Goal: Information Seeking & Learning: Learn about a topic

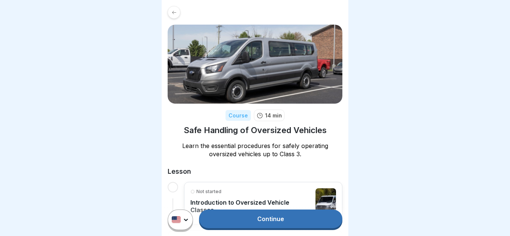
click at [259, 216] on link "Continue" at bounding box center [270, 219] width 143 height 19
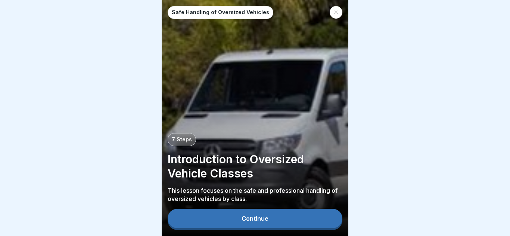
click at [279, 216] on button "Continue" at bounding box center [255, 218] width 175 height 19
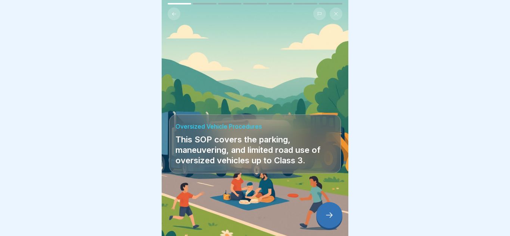
click at [326, 218] on icon at bounding box center [329, 215] width 9 height 9
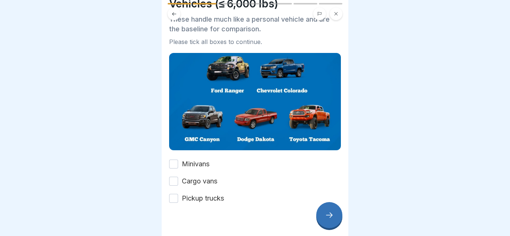
scroll to position [47, 0]
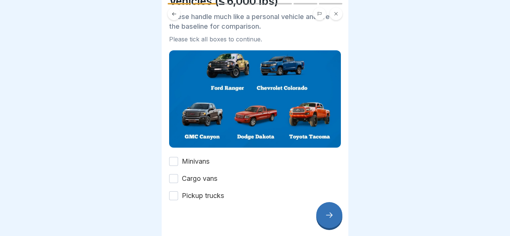
click at [174, 163] on button "Minivans" at bounding box center [173, 161] width 9 height 9
click at [176, 179] on button "Cargo vans" at bounding box center [173, 178] width 9 height 9
click at [175, 197] on button "Pickup trucks" at bounding box center [173, 196] width 9 height 9
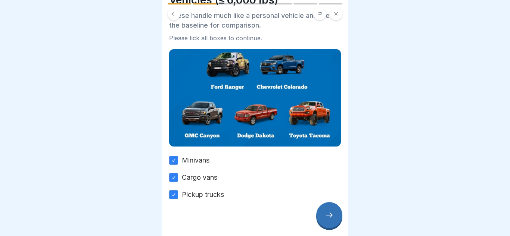
scroll to position [56, 0]
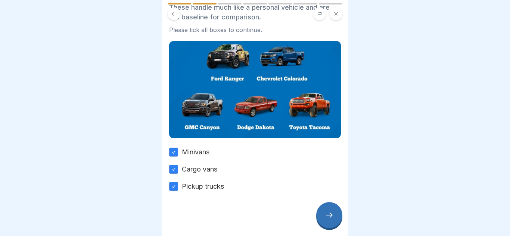
click at [322, 216] on div at bounding box center [329, 215] width 26 height 26
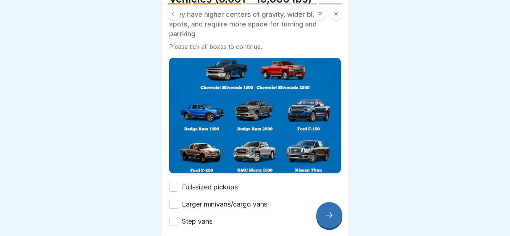
scroll to position [84, 0]
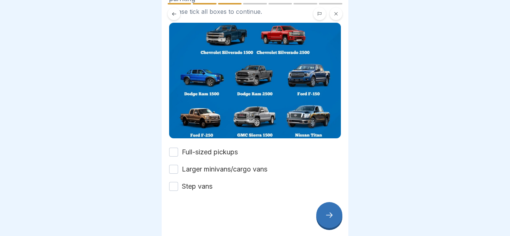
click at [176, 169] on button "Larger minivans/cargo vans" at bounding box center [173, 169] width 9 height 9
click at [172, 188] on button "Step vans" at bounding box center [173, 186] width 9 height 9
click at [172, 154] on button "Full-sized pickups" at bounding box center [173, 152] width 9 height 9
click at [329, 223] on div at bounding box center [329, 215] width 26 height 26
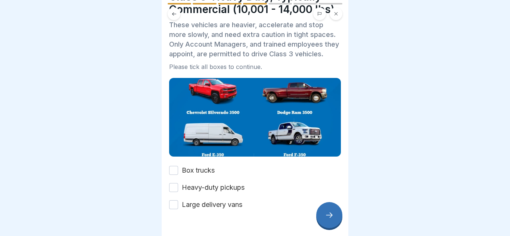
scroll to position [57, 0]
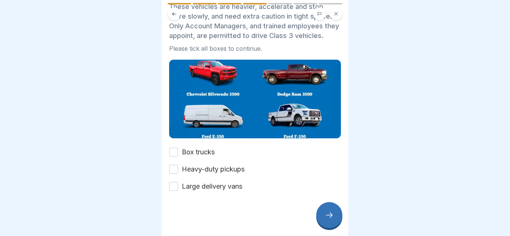
click at [177, 152] on button "Box trucks" at bounding box center [173, 152] width 9 height 9
click at [176, 171] on button "Heavy-duty pickups" at bounding box center [173, 169] width 9 height 9
click at [176, 188] on button "Large delivery vans" at bounding box center [173, 186] width 9 height 9
click at [331, 215] on icon at bounding box center [329, 215] width 9 height 9
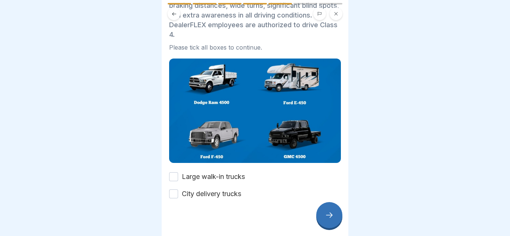
scroll to position [75, 0]
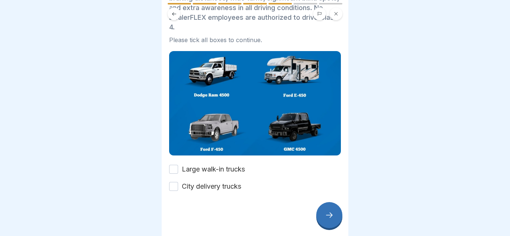
click at [322, 216] on div at bounding box center [329, 215] width 26 height 26
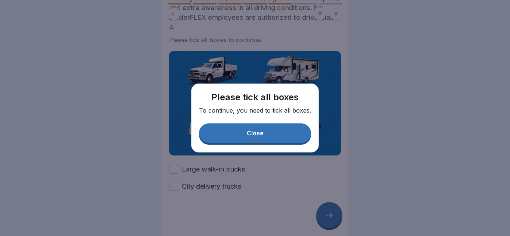
click at [252, 134] on div "Close" at bounding box center [255, 133] width 17 height 7
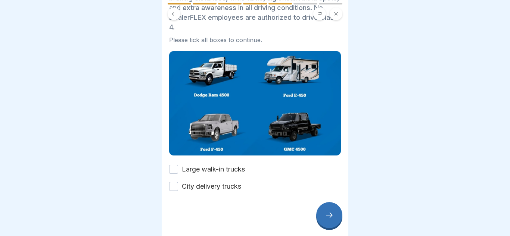
click at [173, 167] on button "Large walk-in trucks" at bounding box center [173, 169] width 9 height 9
click at [175, 186] on button "City delivery trucks" at bounding box center [173, 186] width 9 height 9
click at [327, 214] on icon at bounding box center [329, 215] width 9 height 9
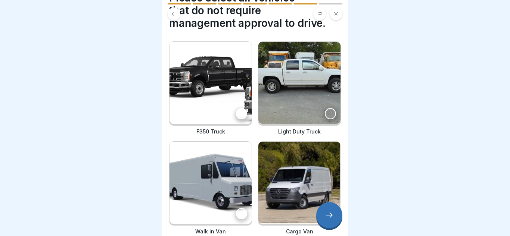
scroll to position [39, 0]
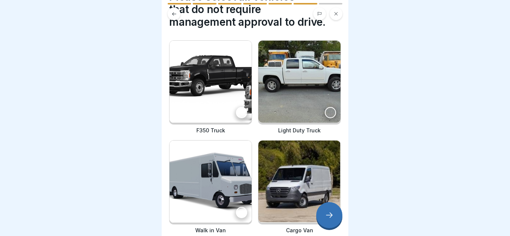
click at [242, 111] on div at bounding box center [241, 112] width 11 height 11
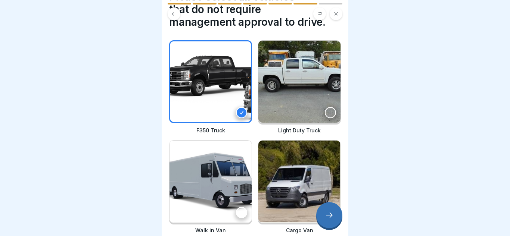
click at [333, 112] on div at bounding box center [330, 112] width 11 height 11
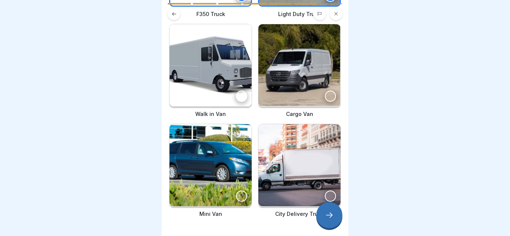
scroll to position [157, 0]
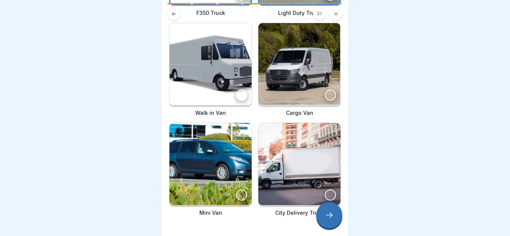
click at [329, 95] on div at bounding box center [330, 95] width 11 height 11
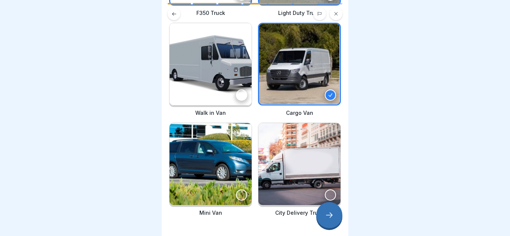
click at [243, 193] on div at bounding box center [241, 195] width 11 height 11
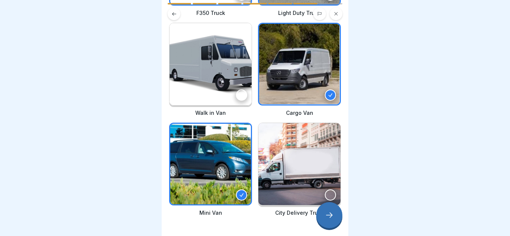
scroll to position [182, 0]
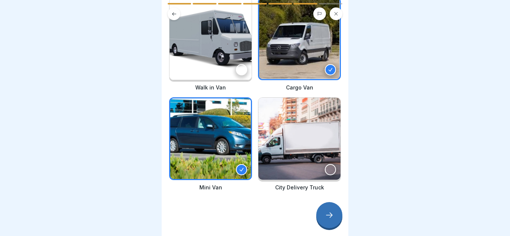
click at [327, 216] on icon at bounding box center [329, 215] width 9 height 9
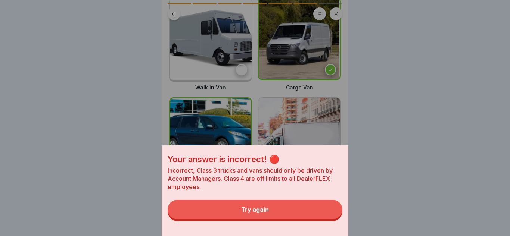
click at [327, 216] on button "Try again" at bounding box center [255, 209] width 175 height 19
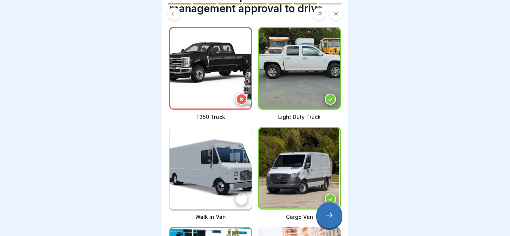
scroll to position [0, 0]
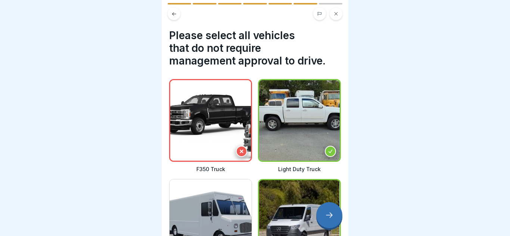
click at [241, 152] on icon at bounding box center [241, 151] width 3 height 3
click at [176, 14] on icon at bounding box center [174, 13] width 4 height 3
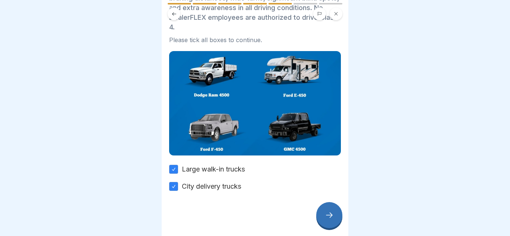
click at [176, 14] on icon at bounding box center [174, 13] width 4 height 3
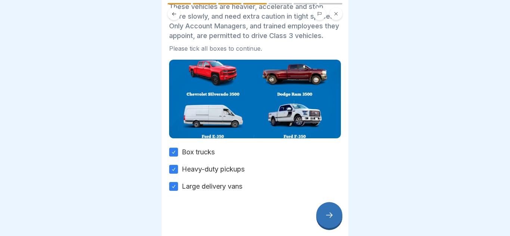
click at [176, 14] on icon at bounding box center [174, 13] width 4 height 3
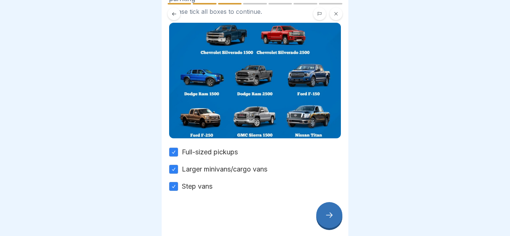
click at [331, 211] on icon at bounding box center [329, 215] width 9 height 9
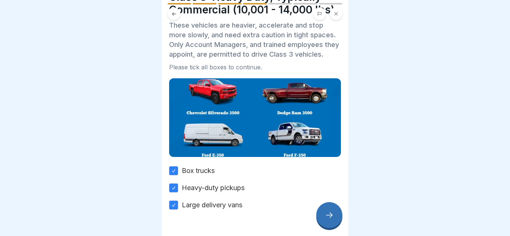
scroll to position [57, 0]
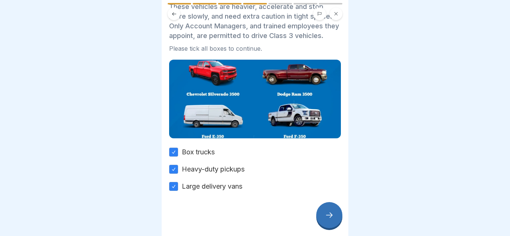
click at [329, 217] on icon at bounding box center [329, 215] width 9 height 9
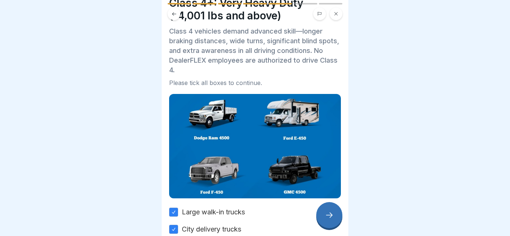
scroll to position [28, 0]
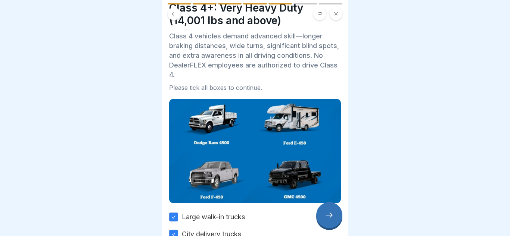
click at [328, 219] on icon at bounding box center [329, 215] width 9 height 9
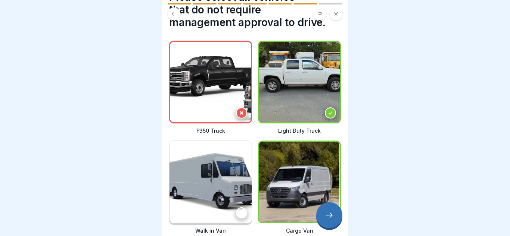
scroll to position [37, 0]
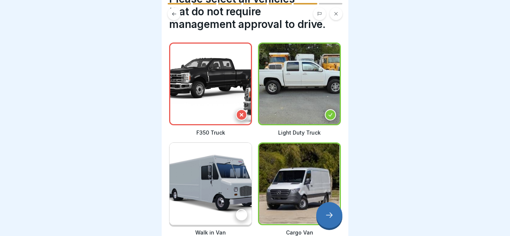
click at [243, 117] on icon at bounding box center [241, 115] width 3 height 3
click at [329, 208] on div at bounding box center [329, 215] width 26 height 26
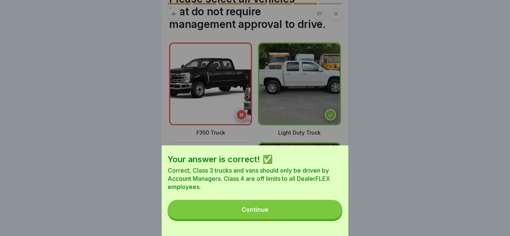
click at [286, 207] on button "Continue" at bounding box center [255, 209] width 175 height 19
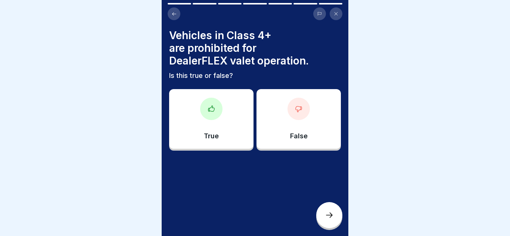
click at [213, 120] on div "True" at bounding box center [211, 119] width 84 height 60
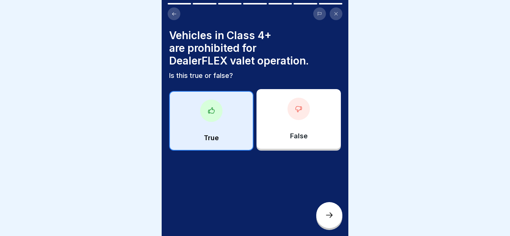
click at [322, 211] on div at bounding box center [329, 215] width 26 height 26
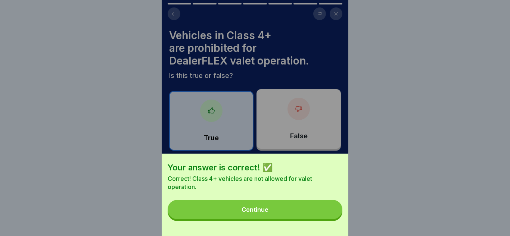
click at [242, 208] on div "Continue" at bounding box center [255, 210] width 27 height 7
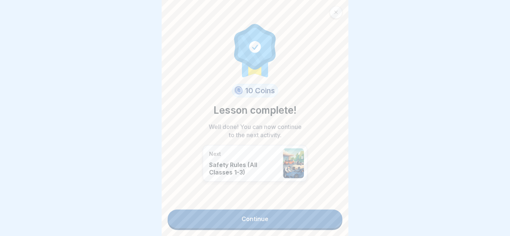
click at [261, 221] on link "Continue" at bounding box center [255, 219] width 175 height 19
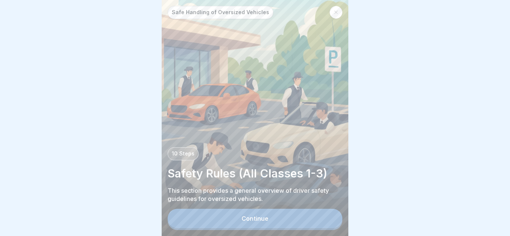
click at [261, 221] on div "Continue" at bounding box center [255, 219] width 27 height 7
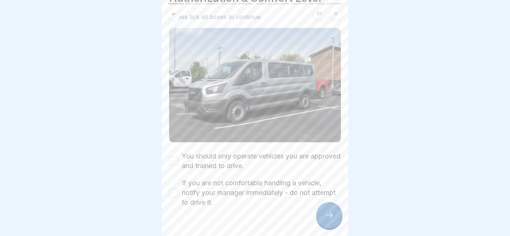
scroll to position [53, 0]
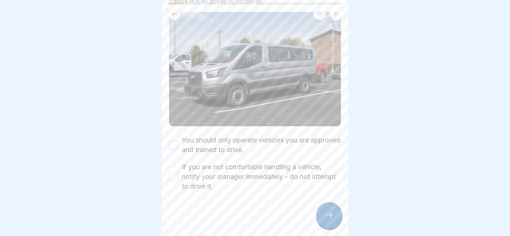
click at [171, 144] on button "You should only operate vehicles you are approved and trained to drive." at bounding box center [173, 145] width 9 height 9
click at [172, 175] on button "If you are not comfortable handling a vehicle, notify your manager immediately …" at bounding box center [173, 177] width 9 height 9
click at [334, 217] on icon at bounding box center [329, 215] width 9 height 9
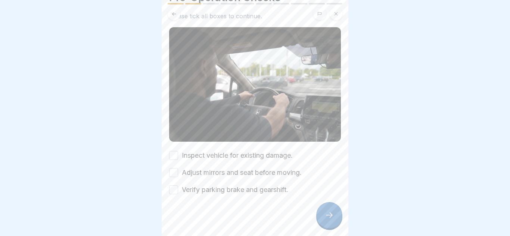
scroll to position [41, 0]
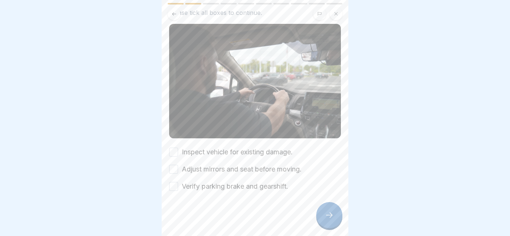
click at [175, 151] on button "Inspect vehicle for existing damage." at bounding box center [173, 152] width 9 height 9
click at [175, 170] on button "Adjust mirrors and seat before moving." at bounding box center [173, 169] width 9 height 9
click at [174, 187] on button "Verify parking brake and gearshift." at bounding box center [173, 186] width 9 height 9
click at [329, 219] on icon at bounding box center [329, 215] width 9 height 9
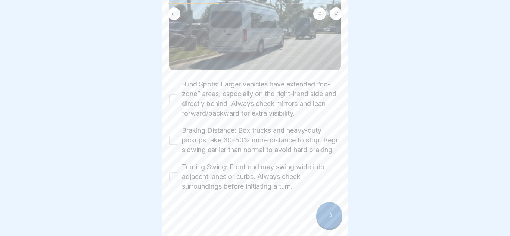
scroll to position [92, 0]
click at [177, 179] on button "Turning Swing: Front end may swing wide into adjacent lanes or curbs. Always ch…" at bounding box center [173, 177] width 9 height 9
click at [176, 130] on div "Braking Distance: Box trucks and heavy-duty pickups take 30–50% more distance t…" at bounding box center [255, 140] width 172 height 29
click at [175, 136] on button "Braking Distance: Box trucks and heavy-duty pickups take 30–50% more distance t…" at bounding box center [173, 140] width 9 height 9
click at [175, 94] on button "Blind Spots: Larger vehicles have extended “no-zone” areas, especially on the r…" at bounding box center [173, 98] width 9 height 9
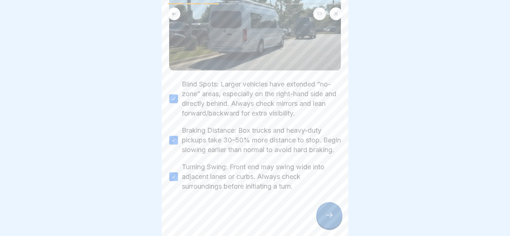
click at [331, 218] on icon at bounding box center [329, 215] width 9 height 9
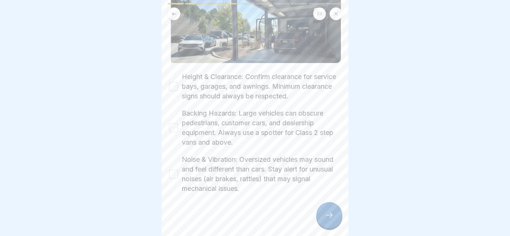
scroll to position [93, 0]
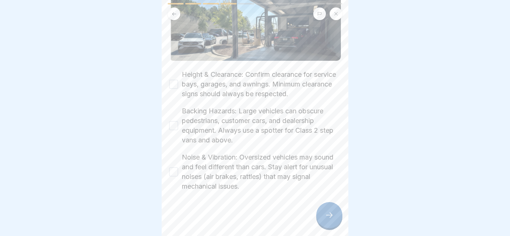
click at [172, 174] on button "Noise & Vibration: Oversized vehicles may sound and feel different than cars. S…" at bounding box center [173, 172] width 9 height 9
click at [178, 124] on button "Backing Hazards: Large vehicles can obscure pedestrians, customer cars, and dea…" at bounding box center [173, 125] width 9 height 9
click at [173, 82] on button "Height & Clearance: Confirm clearance for service bays, garages, and awnings. M…" at bounding box center [173, 84] width 9 height 9
click at [327, 217] on icon at bounding box center [329, 215] width 9 height 9
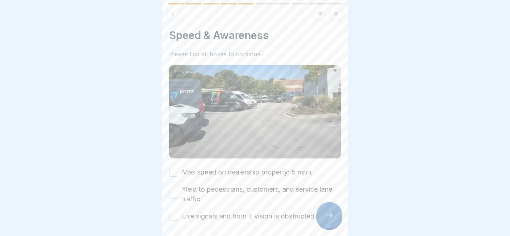
scroll to position [30, 0]
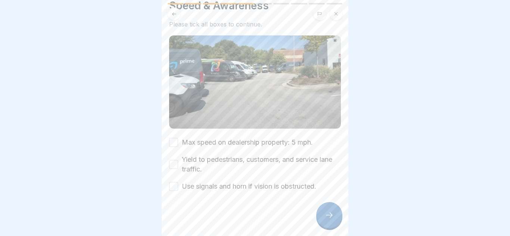
click at [174, 145] on button "Max speed on dealership property: 5 mph." at bounding box center [173, 142] width 9 height 9
click at [176, 167] on button "Yield to pedestrians, customers, and service lane traffic." at bounding box center [173, 164] width 9 height 9
click at [176, 186] on button "Use signals and horn if vision is obstructed." at bounding box center [173, 186] width 9 height 9
click at [331, 213] on icon at bounding box center [329, 215] width 9 height 9
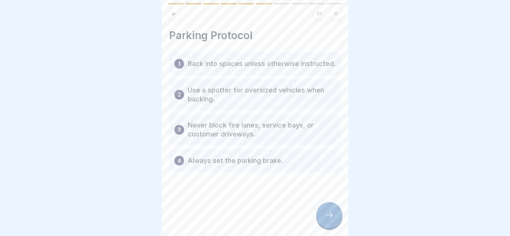
click at [329, 218] on icon at bounding box center [329, 215] width 9 height 9
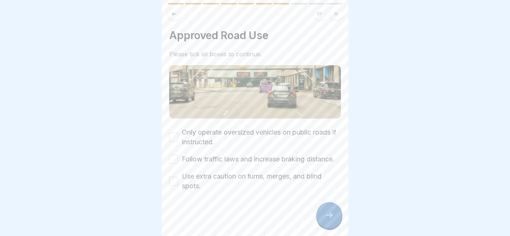
click at [176, 138] on button "Only operate oversized vehicles on public roads if instructed." at bounding box center [173, 137] width 9 height 9
click at [174, 160] on button "Follow traffic laws and increase braking distance." at bounding box center [173, 159] width 9 height 9
click at [173, 183] on button "Use extra caution on turns, merges, and blind spots." at bounding box center [173, 181] width 9 height 9
click at [338, 215] on div at bounding box center [329, 215] width 26 height 26
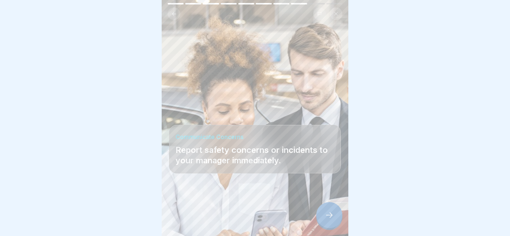
click at [331, 221] on div at bounding box center [329, 215] width 26 height 26
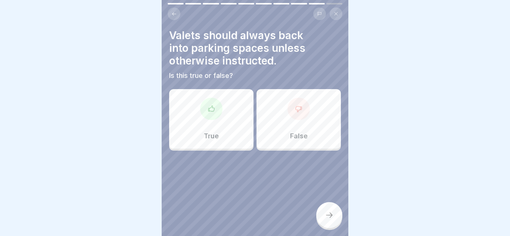
click at [217, 131] on div "True" at bounding box center [211, 119] width 84 height 60
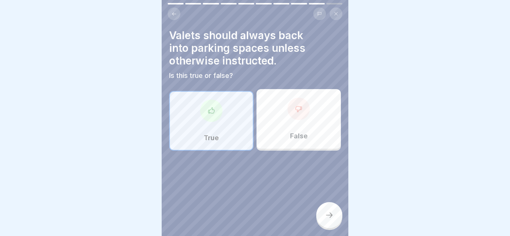
click at [330, 212] on icon at bounding box center [329, 215] width 9 height 9
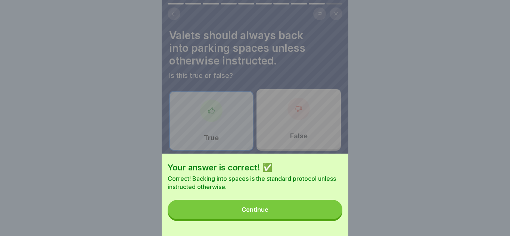
click at [253, 210] on div "Continue" at bounding box center [255, 210] width 27 height 7
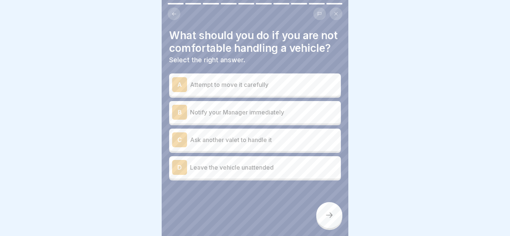
click at [255, 114] on p "Notify your Manager immediately" at bounding box center [264, 112] width 148 height 9
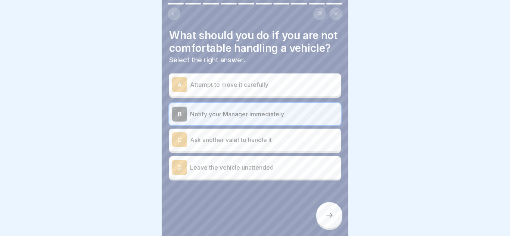
click at [323, 218] on div at bounding box center [329, 215] width 26 height 26
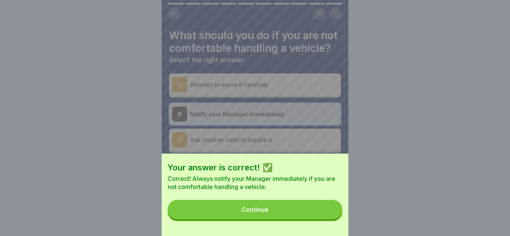
click at [268, 214] on button "Continue" at bounding box center [255, 209] width 175 height 19
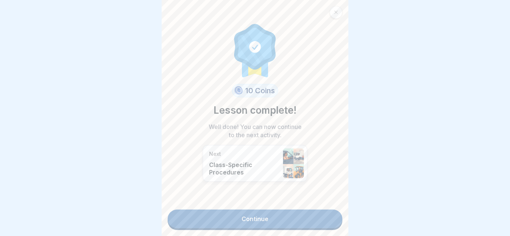
click at [258, 220] on link "Continue" at bounding box center [255, 219] width 175 height 19
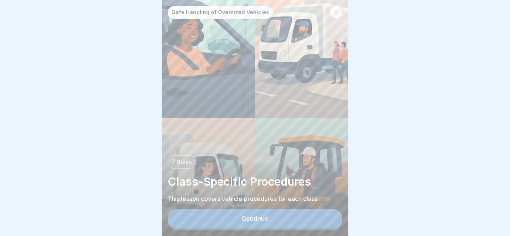
click at [258, 220] on div "Continue" at bounding box center [255, 219] width 27 height 7
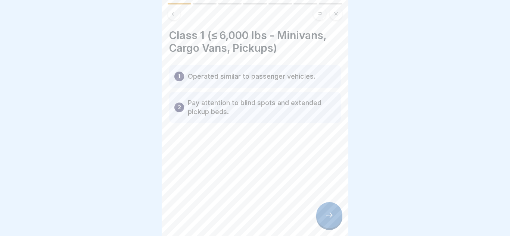
click at [325, 219] on icon at bounding box center [329, 215] width 9 height 9
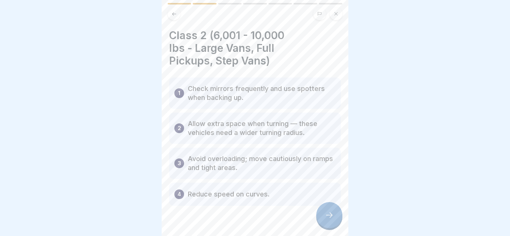
click at [332, 218] on icon at bounding box center [329, 215] width 9 height 9
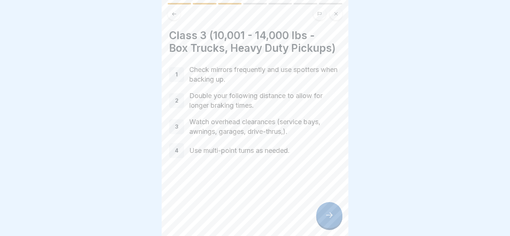
click at [326, 219] on icon at bounding box center [329, 215] width 9 height 9
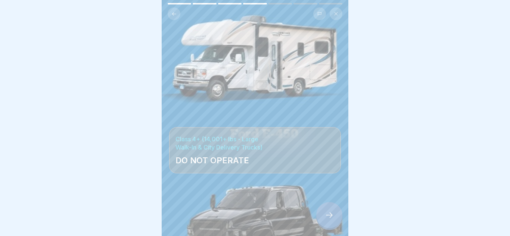
click at [328, 216] on icon at bounding box center [329, 215] width 9 height 9
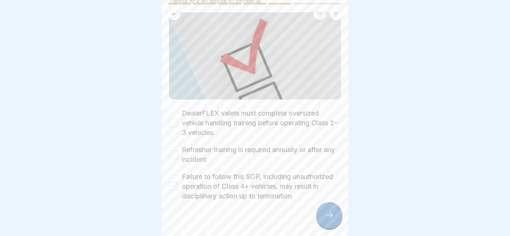
scroll to position [63, 0]
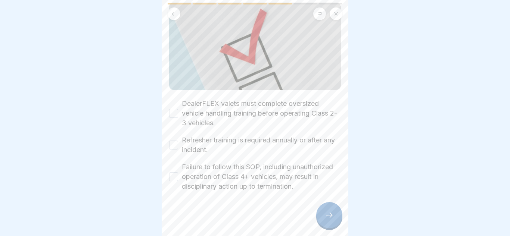
click at [168, 112] on div "Training and SOPs Please tick all boxes to continue. DealerFLEX valets must com…" at bounding box center [255, 118] width 187 height 236
click at [172, 113] on button "DealerFLEX valets must complete oversized vehicle handling training before oper…" at bounding box center [173, 113] width 9 height 9
click at [174, 145] on button "Refresher training is required annually or after any incident." at bounding box center [173, 145] width 9 height 9
click at [171, 176] on button "Failure to follow this SOP, including unauthorized operation of Class 4+ vehicl…" at bounding box center [173, 177] width 9 height 9
click at [332, 220] on div at bounding box center [329, 215] width 26 height 26
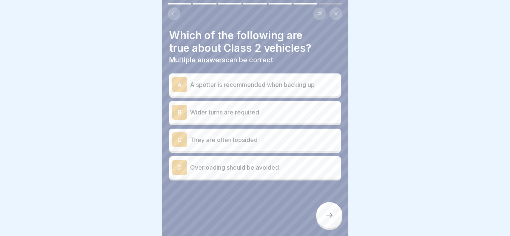
click at [181, 87] on div "A" at bounding box center [179, 84] width 15 height 15
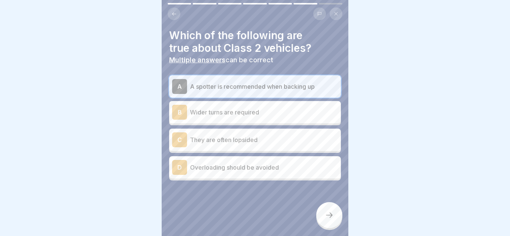
click at [202, 115] on p "Wider turns are required" at bounding box center [264, 112] width 148 height 9
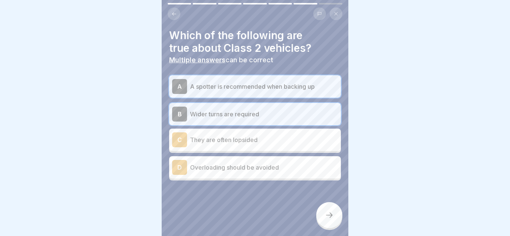
click at [333, 218] on icon at bounding box center [329, 215] width 9 height 9
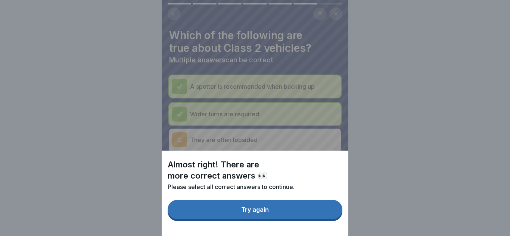
click at [266, 212] on div "Try again" at bounding box center [255, 210] width 28 height 7
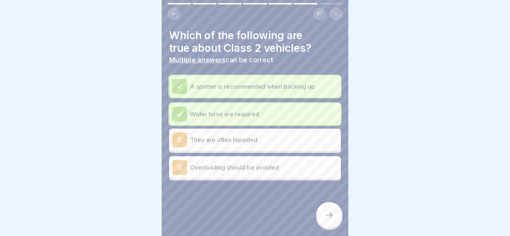
click at [325, 220] on div at bounding box center [329, 215] width 26 height 26
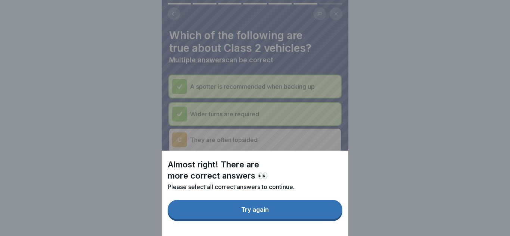
click at [295, 217] on button "Try again" at bounding box center [255, 209] width 175 height 19
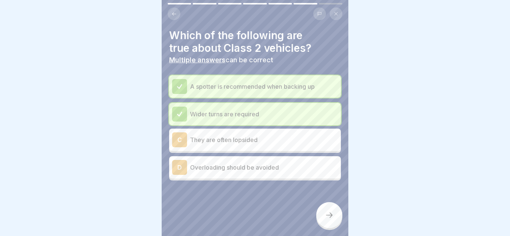
click at [240, 167] on p "Overloading should be avoided" at bounding box center [264, 167] width 148 height 9
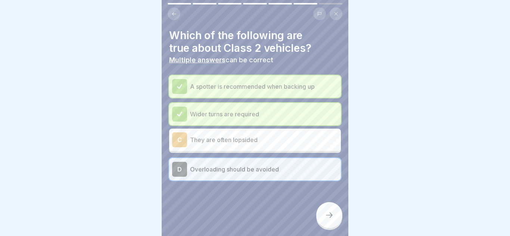
click at [328, 213] on icon at bounding box center [329, 215] width 9 height 9
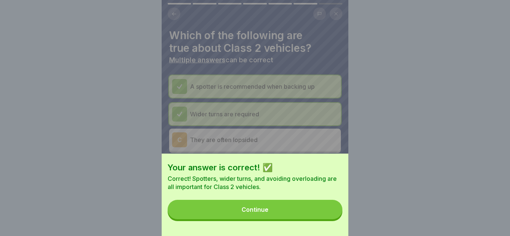
click at [280, 215] on button "Continue" at bounding box center [255, 209] width 175 height 19
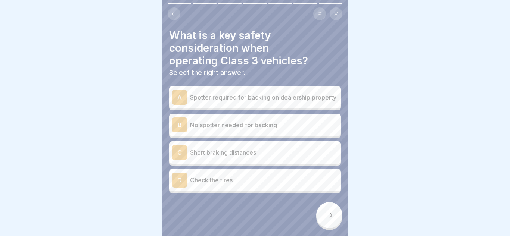
click at [269, 96] on p "Spotter required for backing on dealership property" at bounding box center [264, 97] width 148 height 9
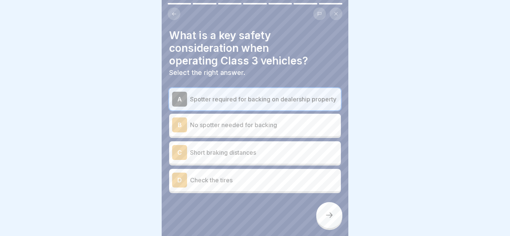
click at [329, 216] on icon at bounding box center [329, 215] width 9 height 9
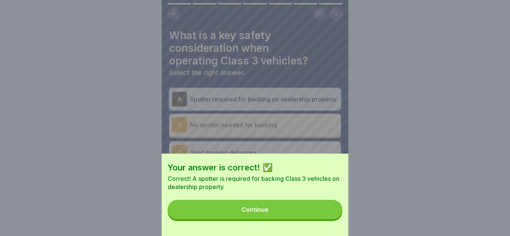
click at [289, 214] on button "Continue" at bounding box center [255, 209] width 175 height 19
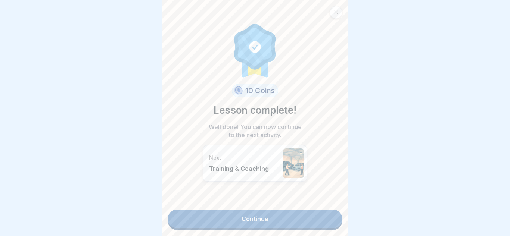
click at [284, 218] on link "Continue" at bounding box center [255, 219] width 175 height 19
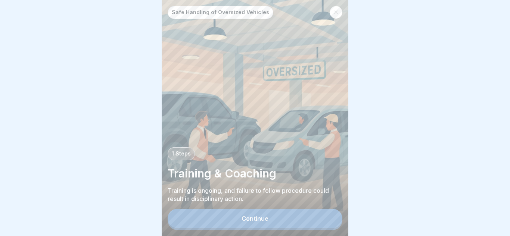
click at [284, 218] on button "Continue" at bounding box center [255, 218] width 175 height 19
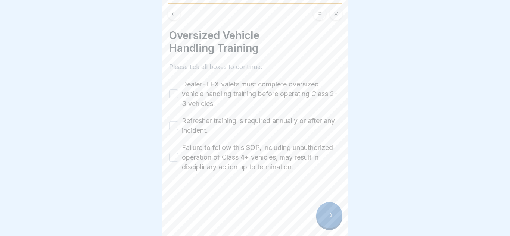
click at [175, 96] on button "DealerFLEX valets must complete oversized vehicle handling training before oper…" at bounding box center [173, 94] width 9 height 9
click at [175, 125] on button "Refresher training is required annually or after any incident." at bounding box center [173, 125] width 9 height 9
click at [177, 157] on button "Failure to follow this SOP, including unauthorized operation of Class 4+ vehicl…" at bounding box center [173, 157] width 9 height 9
click at [327, 220] on div at bounding box center [329, 215] width 26 height 26
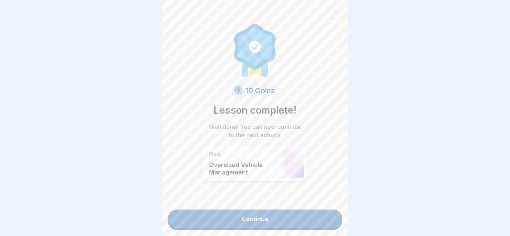
click at [269, 218] on link "Continue" at bounding box center [255, 219] width 175 height 19
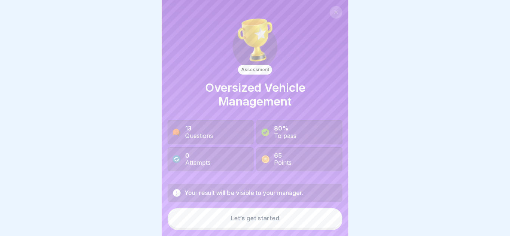
click at [251, 220] on div "Let’s get started" at bounding box center [255, 218] width 49 height 7
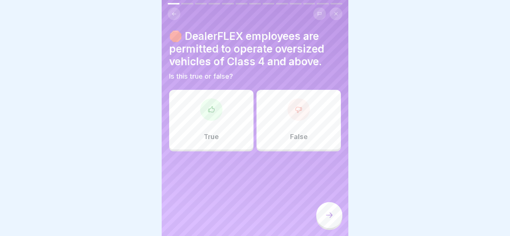
click at [282, 135] on div "False" at bounding box center [299, 120] width 84 height 60
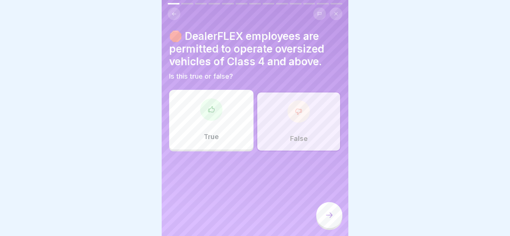
click at [326, 219] on icon at bounding box center [329, 215] width 9 height 9
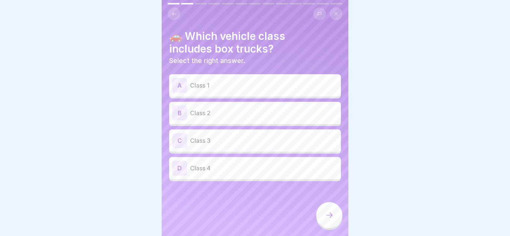
click at [221, 142] on p "Class 3" at bounding box center [264, 140] width 148 height 9
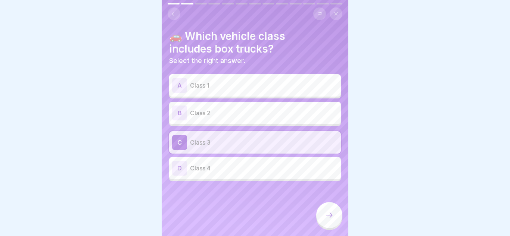
click at [334, 217] on div at bounding box center [329, 215] width 26 height 26
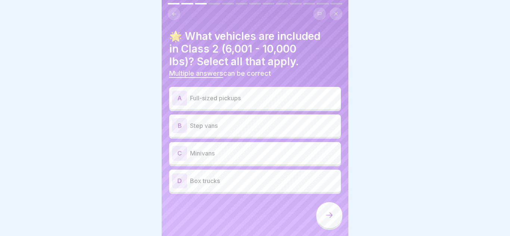
click at [252, 104] on div "A Full-sized pickups" at bounding box center [255, 98] width 166 height 15
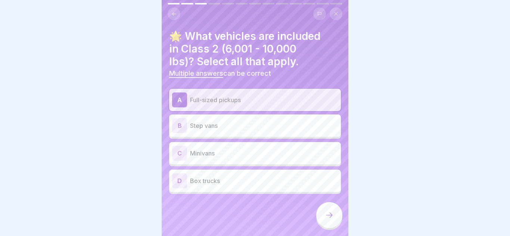
click at [232, 182] on p "Box trucks" at bounding box center [264, 181] width 148 height 9
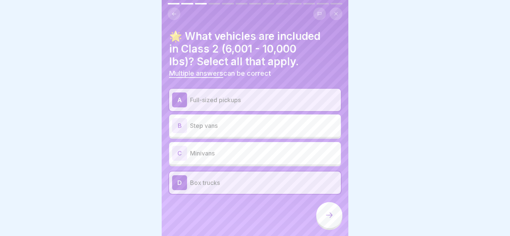
click at [237, 125] on p "Step vans" at bounding box center [264, 125] width 148 height 9
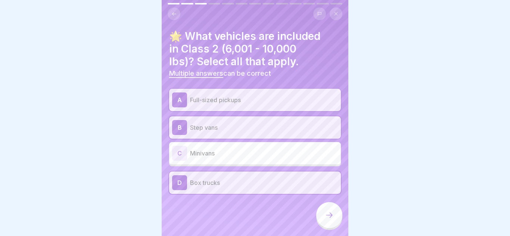
click at [252, 129] on p "Step vans" at bounding box center [264, 127] width 148 height 9
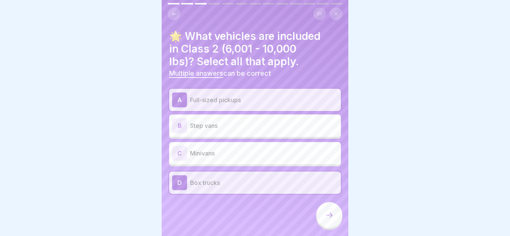
click at [333, 219] on icon at bounding box center [329, 215] width 9 height 9
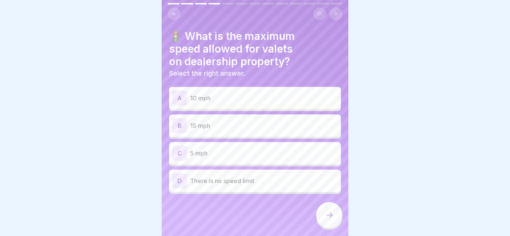
click at [215, 159] on div "C 5 mph" at bounding box center [255, 153] width 166 height 15
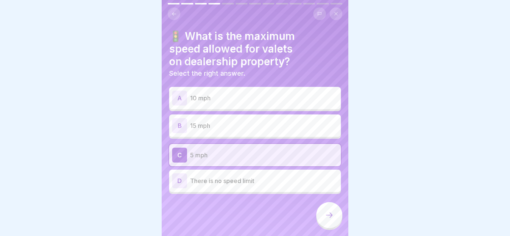
click at [326, 220] on div at bounding box center [329, 215] width 26 height 26
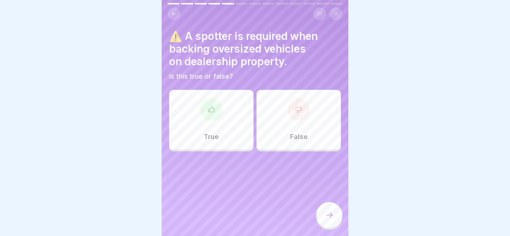
click at [218, 133] on p "True" at bounding box center [211, 137] width 15 height 8
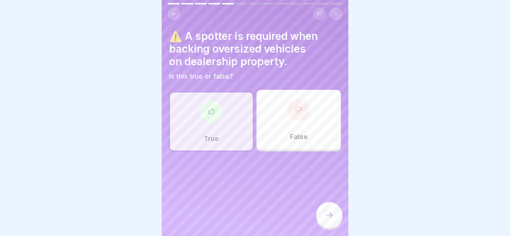
click at [326, 222] on div at bounding box center [329, 215] width 26 height 26
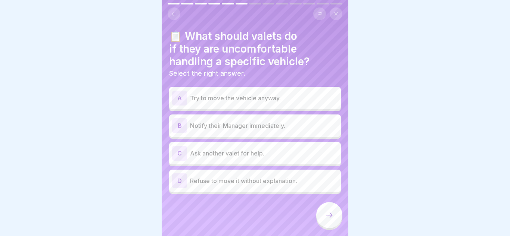
click at [254, 133] on div "B Notify their Manager immediately." at bounding box center [255, 126] width 172 height 22
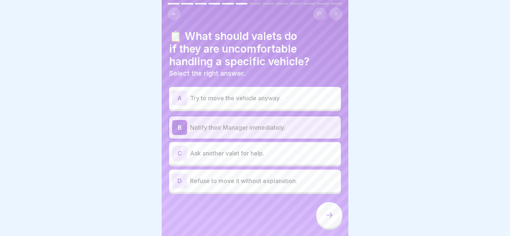
click at [327, 212] on icon at bounding box center [329, 215] width 9 height 9
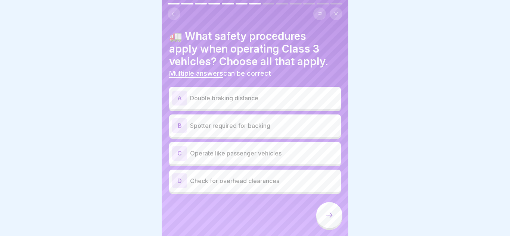
click at [258, 105] on div "A Double braking distance" at bounding box center [255, 98] width 166 height 15
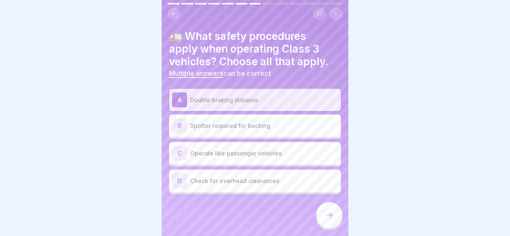
click at [261, 130] on div "B Spotter required for backing" at bounding box center [255, 125] width 166 height 15
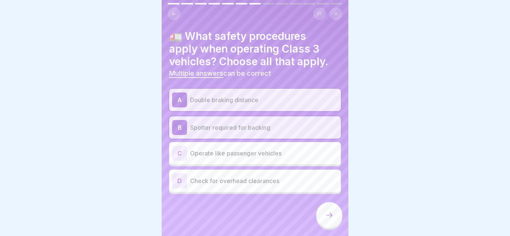
click at [280, 178] on p "Check for overhead clearances" at bounding box center [264, 181] width 148 height 9
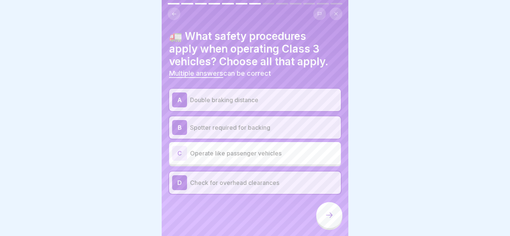
click at [324, 223] on div at bounding box center [329, 215] width 26 height 26
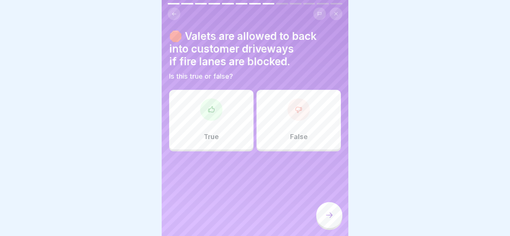
click at [217, 134] on p "True" at bounding box center [211, 137] width 15 height 8
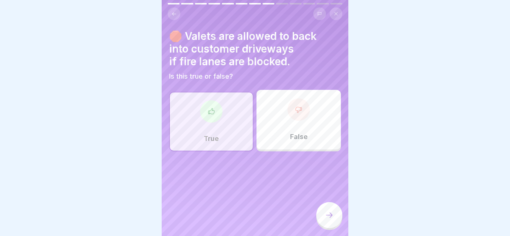
click at [332, 219] on icon at bounding box center [329, 215] width 9 height 9
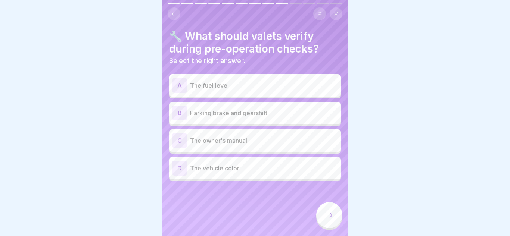
click at [256, 90] on p "The fuel level" at bounding box center [264, 85] width 148 height 9
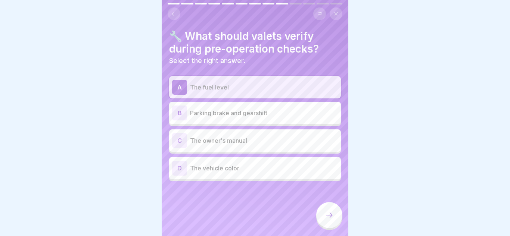
click at [331, 221] on div at bounding box center [329, 215] width 26 height 26
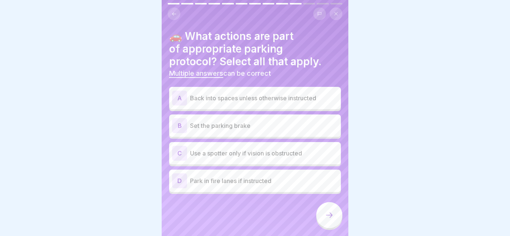
click at [276, 106] on div "A Back into spaces unless otherwise instructed" at bounding box center [255, 98] width 172 height 22
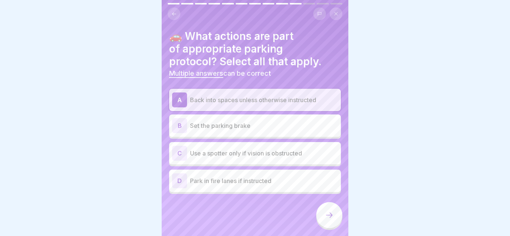
click at [274, 120] on div "B Set the parking brake" at bounding box center [255, 125] width 166 height 15
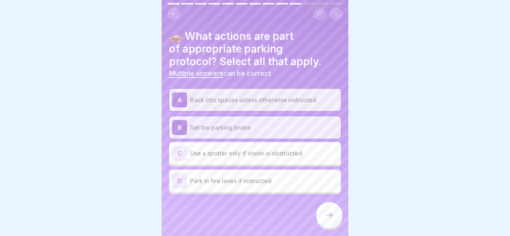
click at [329, 213] on icon at bounding box center [329, 215] width 9 height 9
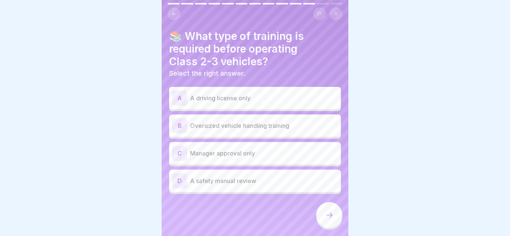
click at [274, 128] on p "Oversized vehicle handling training" at bounding box center [264, 125] width 148 height 9
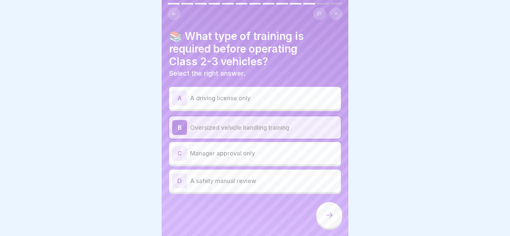
click at [328, 215] on icon at bounding box center [329, 215] width 9 height 9
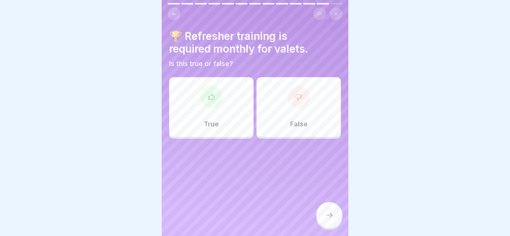
click at [234, 117] on div "True" at bounding box center [211, 107] width 84 height 60
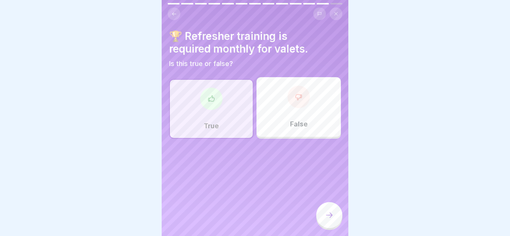
click at [327, 217] on icon at bounding box center [329, 215] width 9 height 9
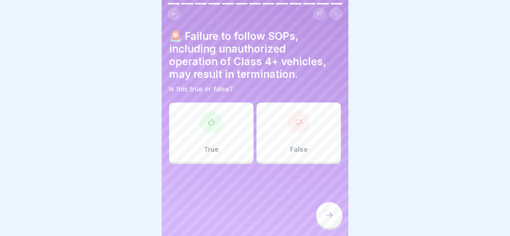
click at [229, 141] on div "True" at bounding box center [211, 133] width 84 height 60
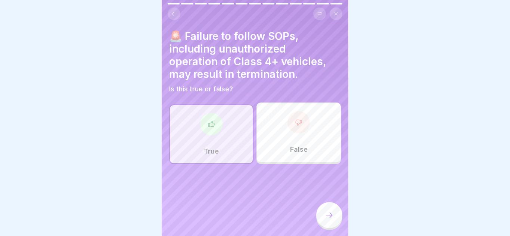
click at [326, 213] on icon at bounding box center [329, 215] width 9 height 9
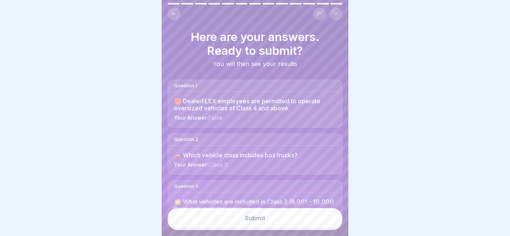
click at [267, 217] on button "Submit" at bounding box center [255, 218] width 175 height 20
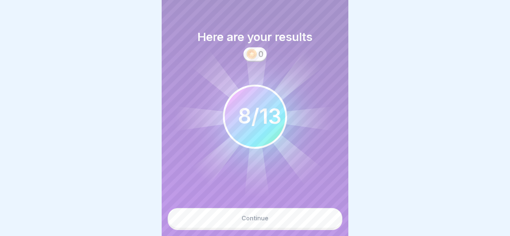
click at [251, 218] on div "Continue" at bounding box center [255, 218] width 27 height 7
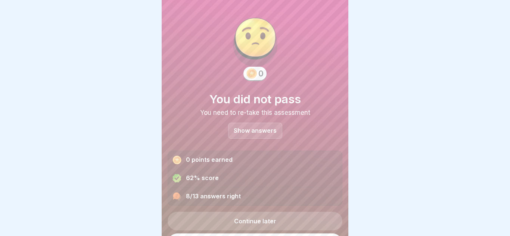
click at [250, 128] on p "Show answers" at bounding box center [255, 131] width 43 height 6
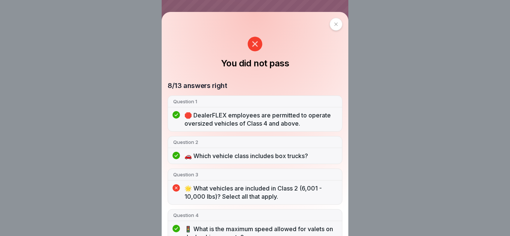
click at [335, 26] on icon at bounding box center [336, 24] width 4 height 4
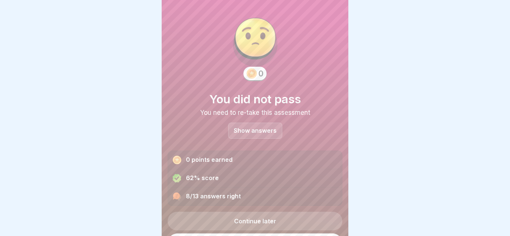
scroll to position [25, 0]
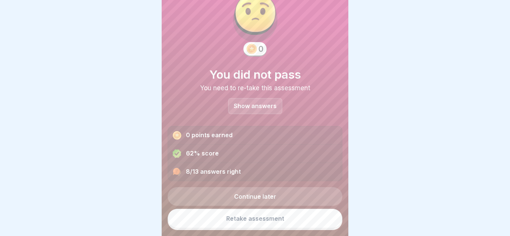
click at [267, 200] on link "Continue later" at bounding box center [255, 197] width 175 height 19
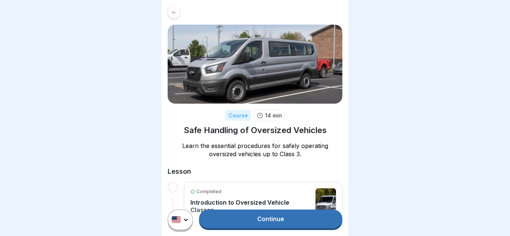
click at [273, 218] on link "Continue" at bounding box center [270, 219] width 143 height 19
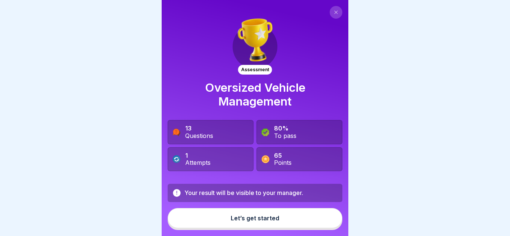
click at [249, 223] on button "Let’s get started" at bounding box center [255, 218] width 175 height 20
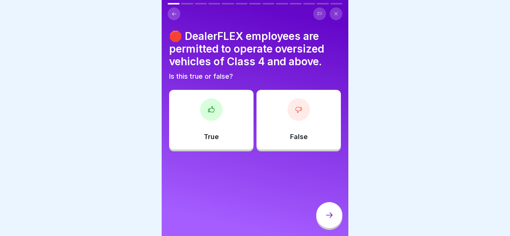
click at [335, 15] on icon at bounding box center [336, 13] width 3 height 3
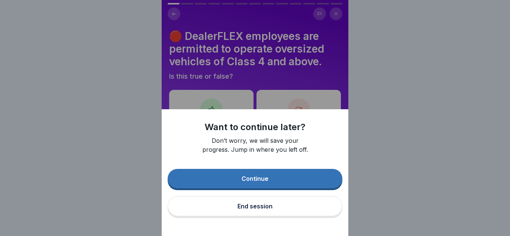
click at [264, 207] on div "End session" at bounding box center [255, 206] width 35 height 7
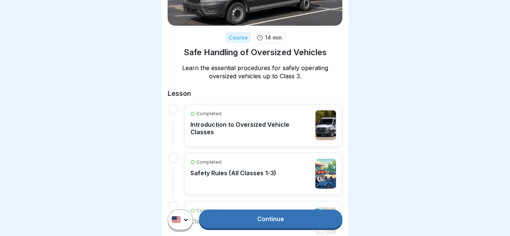
scroll to position [82, 0]
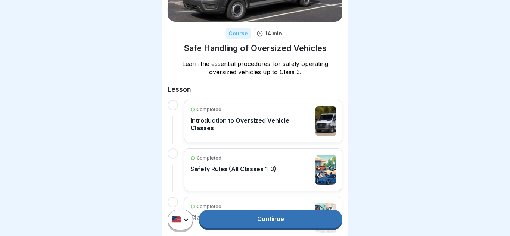
click at [279, 218] on link "Continue" at bounding box center [270, 219] width 143 height 19
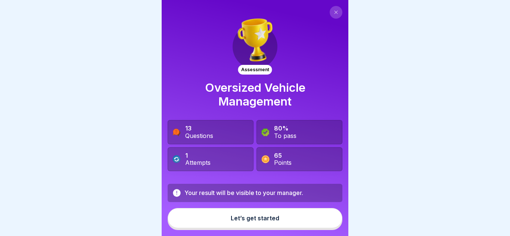
click at [335, 16] on button at bounding box center [336, 12] width 13 height 13
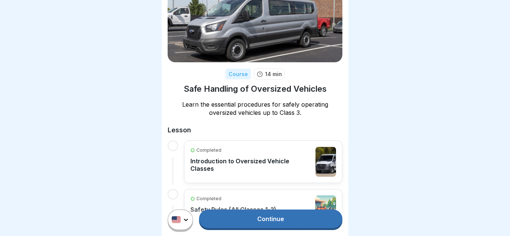
scroll to position [43, 0]
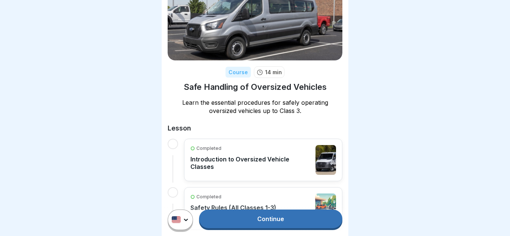
click at [255, 153] on div "Completed Introduction to Oversized Vehicle Classes" at bounding box center [250, 160] width 121 height 30
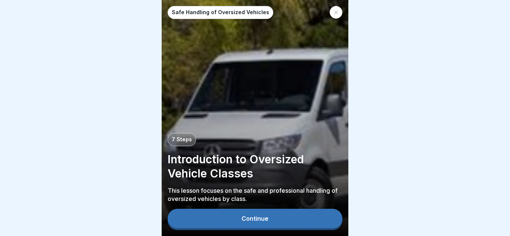
click at [239, 219] on button "Continue" at bounding box center [255, 218] width 175 height 19
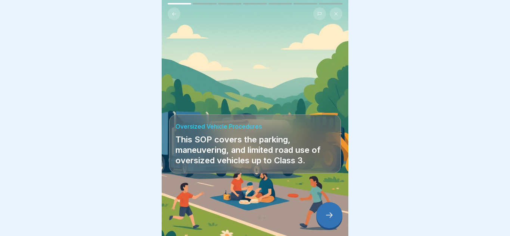
click at [239, 219] on div at bounding box center [255, 214] width 172 height 45
click at [335, 217] on div at bounding box center [329, 215] width 26 height 26
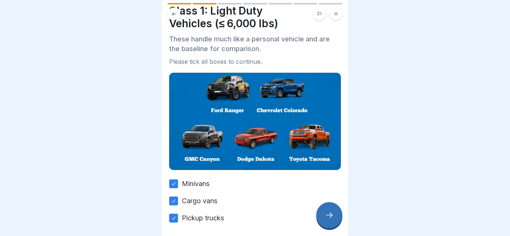
scroll to position [24, 0]
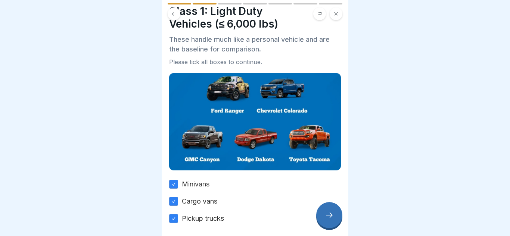
click at [330, 221] on div at bounding box center [329, 215] width 26 height 26
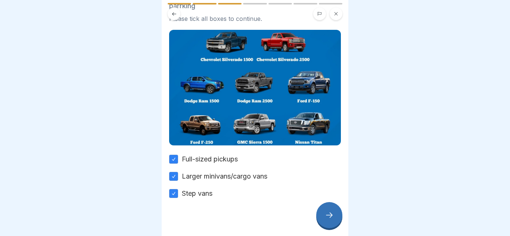
scroll to position [79, 0]
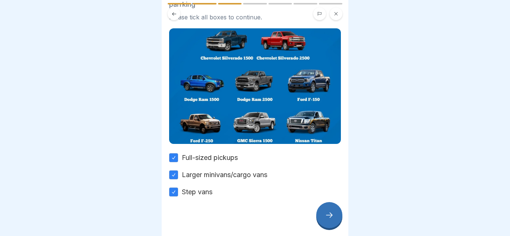
click at [321, 213] on div at bounding box center [329, 215] width 26 height 26
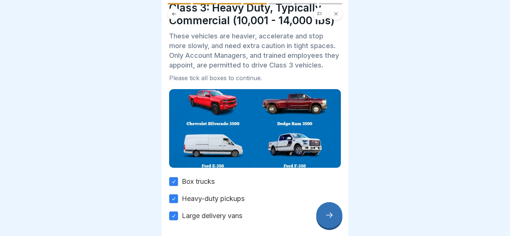
scroll to position [57, 0]
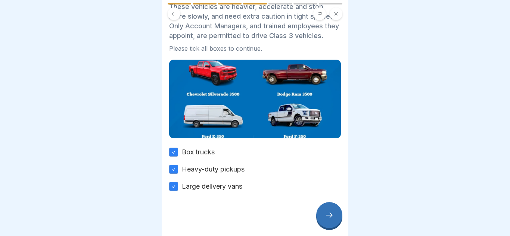
click at [326, 216] on icon at bounding box center [329, 215] width 9 height 9
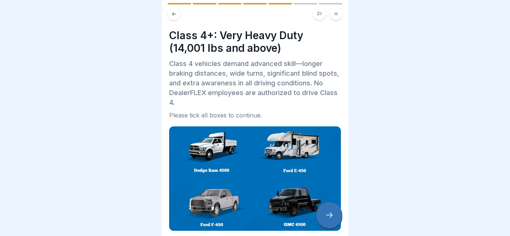
click at [174, 17] on button at bounding box center [174, 13] width 13 height 13
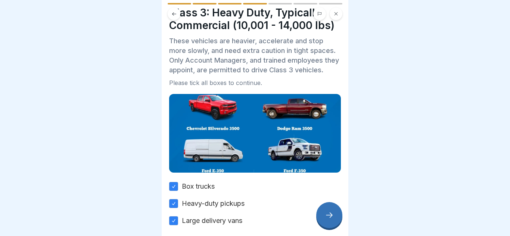
scroll to position [22, 0]
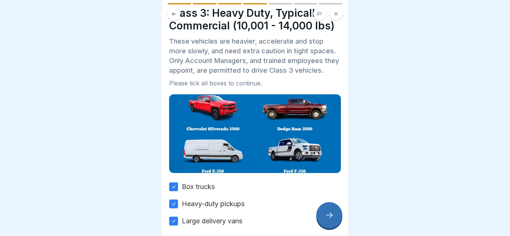
click at [174, 15] on icon at bounding box center [174, 14] width 6 height 6
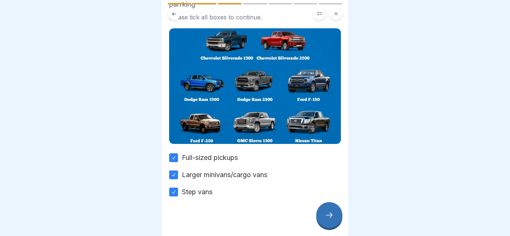
click at [331, 218] on icon at bounding box center [329, 215] width 9 height 9
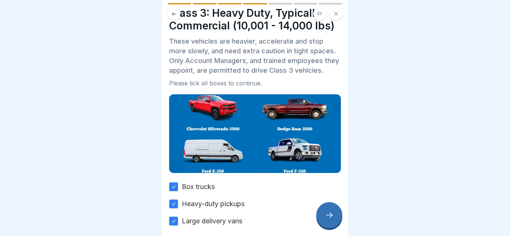
click at [331, 218] on icon at bounding box center [329, 215] width 9 height 9
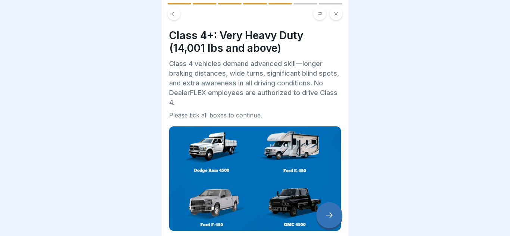
click at [331, 218] on icon at bounding box center [329, 215] width 9 height 9
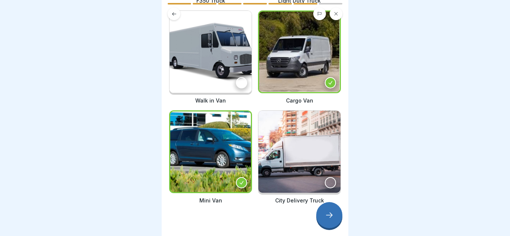
scroll to position [182, 0]
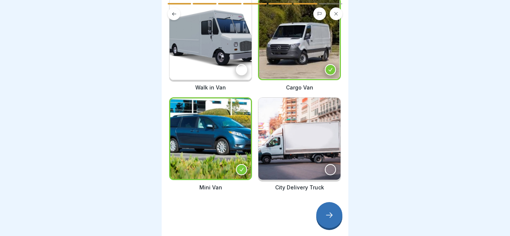
click at [328, 216] on icon at bounding box center [329, 215] width 9 height 9
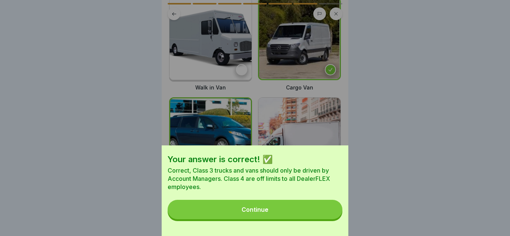
click at [292, 211] on button "Continue" at bounding box center [255, 209] width 175 height 19
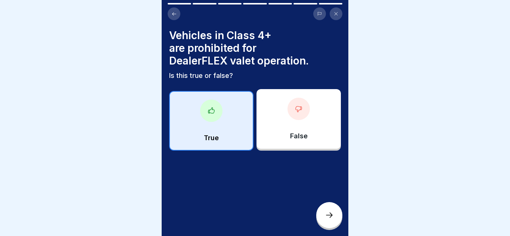
click at [228, 127] on div "True" at bounding box center [211, 121] width 84 height 60
click at [326, 216] on icon at bounding box center [329, 215] width 9 height 9
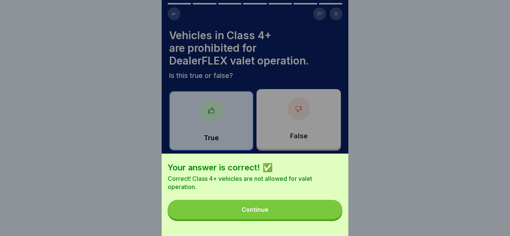
click at [299, 216] on button "Continue" at bounding box center [255, 209] width 175 height 19
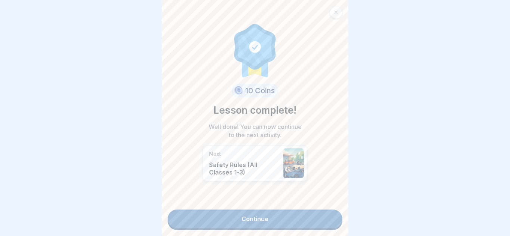
click at [270, 219] on link "Continue" at bounding box center [255, 219] width 175 height 19
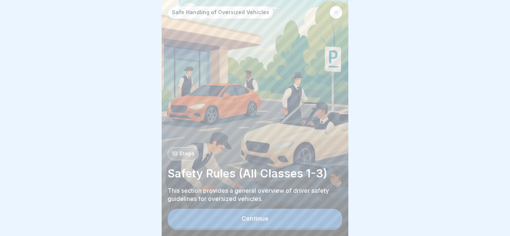
click at [265, 220] on div "Continue" at bounding box center [255, 219] width 27 height 7
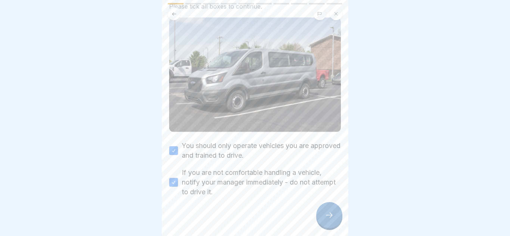
scroll to position [49, 0]
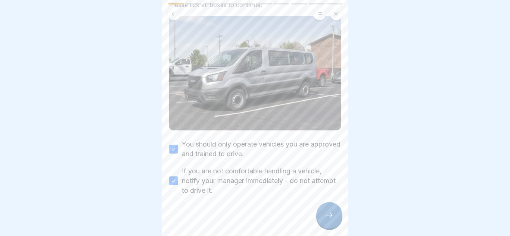
click at [327, 214] on icon at bounding box center [329, 215] width 9 height 9
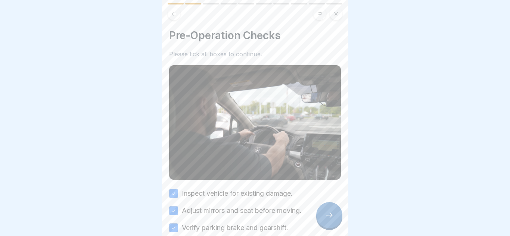
scroll to position [41, 0]
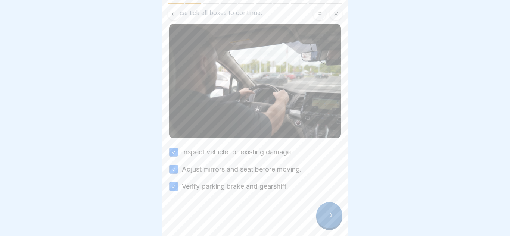
click at [332, 215] on icon at bounding box center [329, 215] width 9 height 9
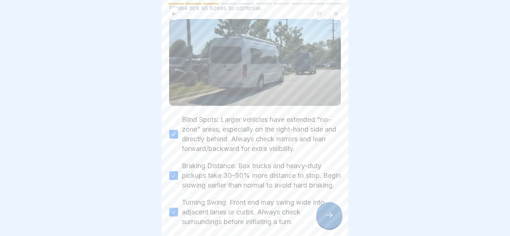
scroll to position [92, 0]
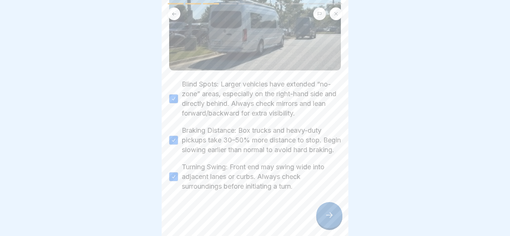
click at [327, 213] on icon at bounding box center [329, 215] width 9 height 9
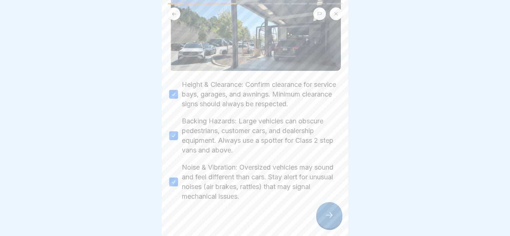
scroll to position [85, 0]
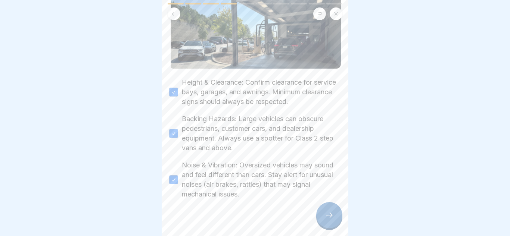
click at [324, 215] on div at bounding box center [329, 215] width 26 height 26
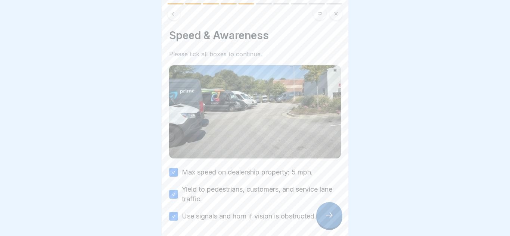
click at [324, 215] on div at bounding box center [329, 215] width 26 height 26
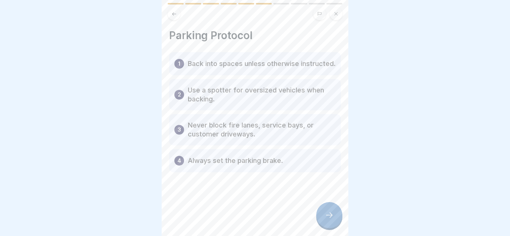
click at [324, 215] on div at bounding box center [329, 215] width 26 height 26
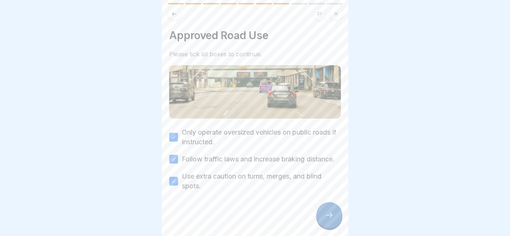
click at [324, 215] on div at bounding box center [329, 215] width 26 height 26
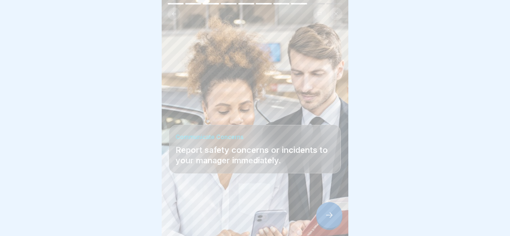
click at [324, 215] on div at bounding box center [329, 215] width 26 height 26
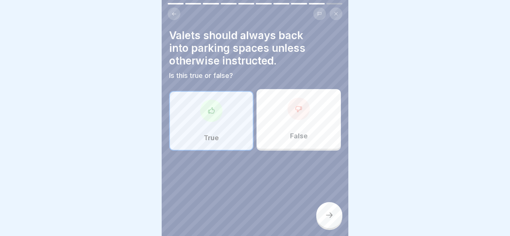
click at [324, 215] on div at bounding box center [329, 215] width 26 height 26
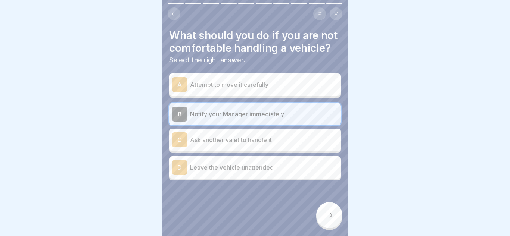
click at [324, 215] on div at bounding box center [329, 215] width 26 height 26
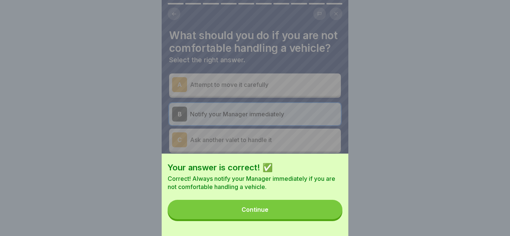
click at [324, 215] on button "Continue" at bounding box center [255, 209] width 175 height 19
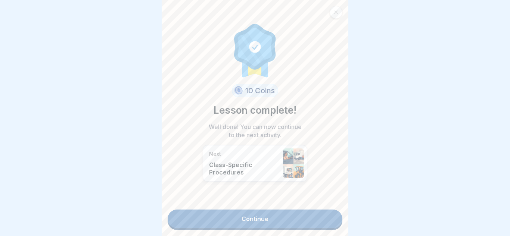
click at [324, 215] on link "Continue" at bounding box center [255, 219] width 175 height 19
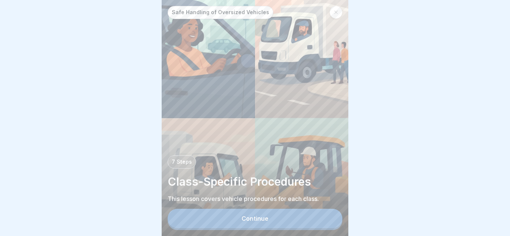
click at [324, 215] on button "Continue" at bounding box center [255, 218] width 175 height 19
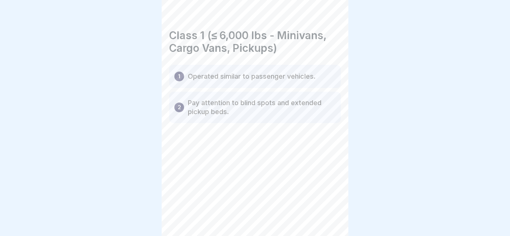
click at [324, 215] on div "Safe Handling of Oversized Vehicles 7 Steps Class-Specific Procedures This less…" at bounding box center [255, 118] width 187 height 236
click at [324, 215] on div at bounding box center [329, 215] width 26 height 26
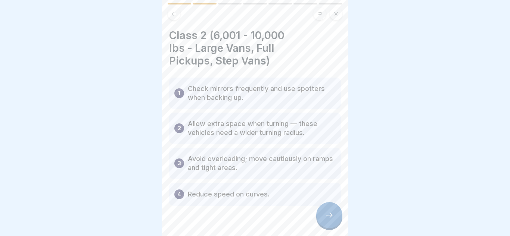
click at [324, 215] on div at bounding box center [329, 215] width 26 height 26
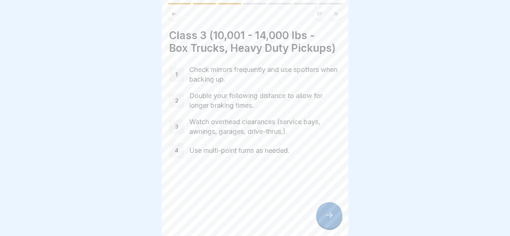
click at [324, 215] on div at bounding box center [329, 215] width 26 height 26
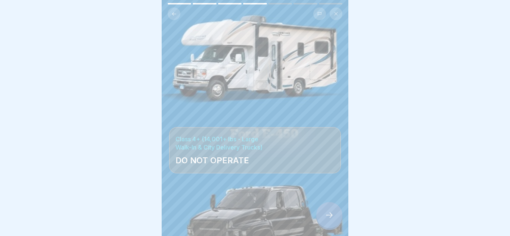
click at [324, 215] on div at bounding box center [329, 215] width 26 height 26
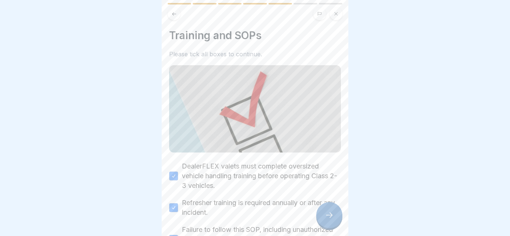
click at [324, 215] on div at bounding box center [329, 215] width 26 height 26
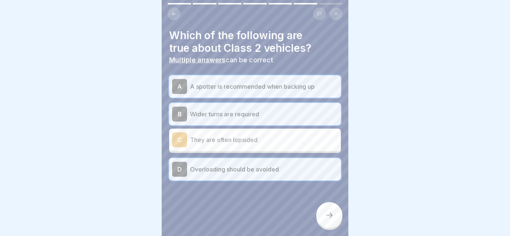
click at [324, 215] on div at bounding box center [329, 215] width 26 height 26
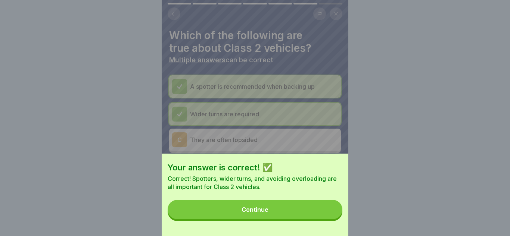
click at [324, 215] on button "Continue" at bounding box center [255, 209] width 175 height 19
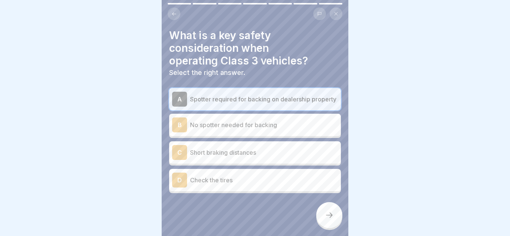
click at [324, 215] on div at bounding box center [329, 215] width 26 height 26
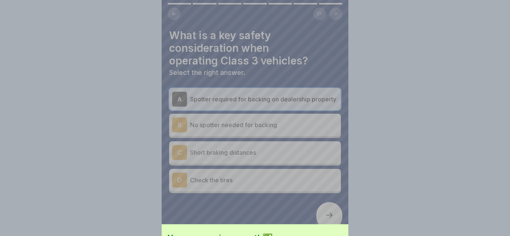
click at [324, 215] on div "Your answer is correct! ✅ Correct! A spotter is required for backing Class 3 ve…" at bounding box center [255, 189] width 187 height 236
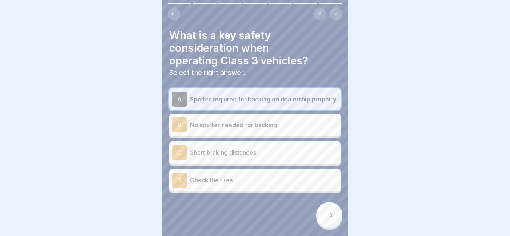
click at [324, 215] on div at bounding box center [329, 215] width 26 height 26
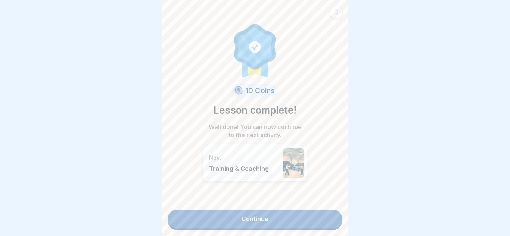
click at [324, 215] on link "Continue" at bounding box center [255, 219] width 175 height 19
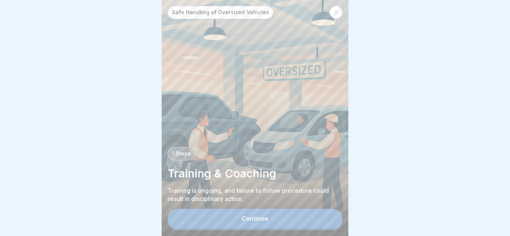
click at [324, 215] on button "Continue" at bounding box center [255, 218] width 175 height 19
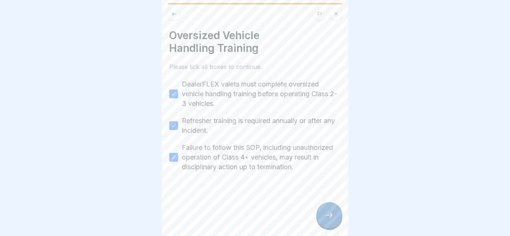
click at [324, 215] on div at bounding box center [329, 215] width 26 height 26
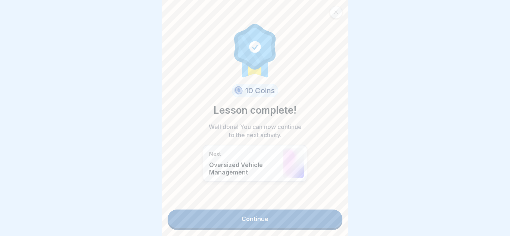
click at [324, 215] on link "Continue" at bounding box center [255, 219] width 175 height 19
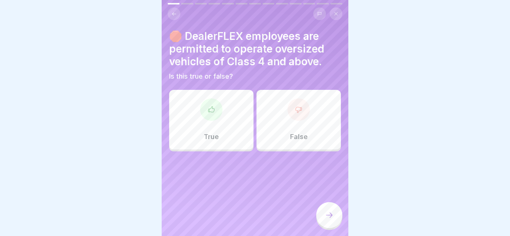
click at [324, 215] on div at bounding box center [329, 215] width 26 height 26
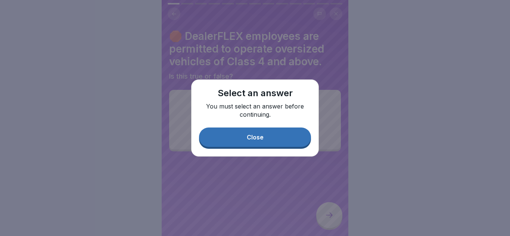
click at [278, 137] on button "Close" at bounding box center [255, 137] width 112 height 19
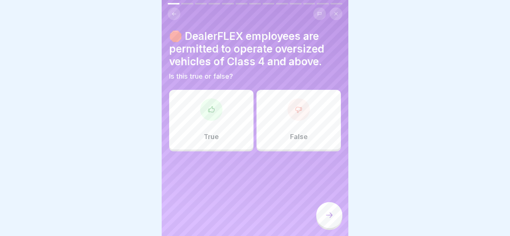
click at [292, 138] on p "False" at bounding box center [299, 137] width 18 height 8
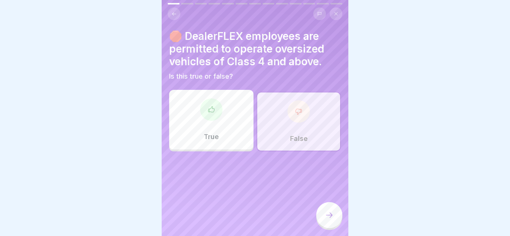
click at [330, 212] on icon at bounding box center [329, 215] width 9 height 9
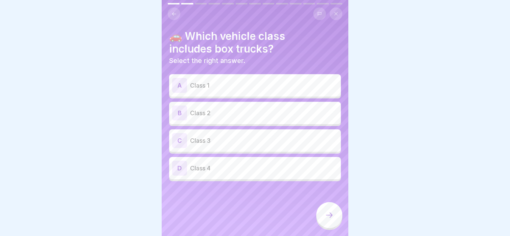
click at [236, 137] on p "Class 3" at bounding box center [264, 140] width 148 height 9
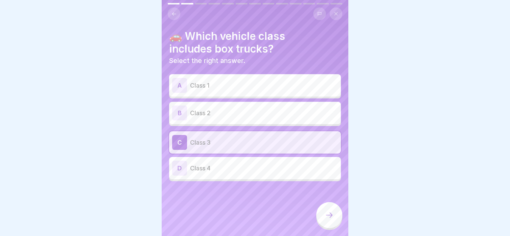
click at [338, 214] on div at bounding box center [329, 215] width 26 height 26
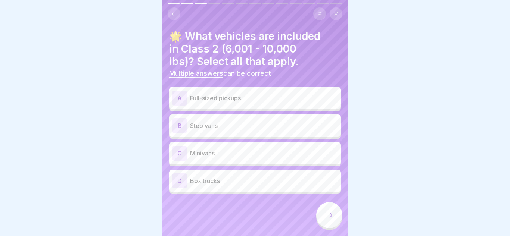
click at [251, 103] on div "A Full-sized pickups" at bounding box center [255, 98] width 166 height 15
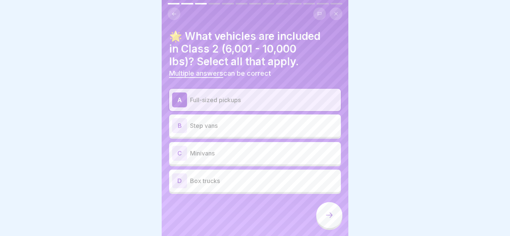
click at [235, 125] on p "Step vans" at bounding box center [264, 125] width 148 height 9
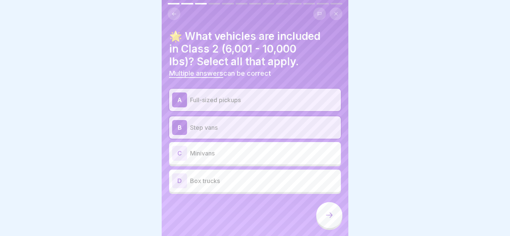
click at [332, 217] on icon at bounding box center [329, 215] width 9 height 9
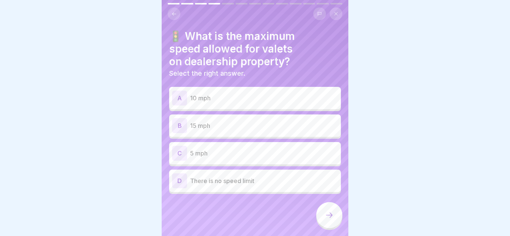
click at [231, 159] on div "C 5 mph" at bounding box center [255, 153] width 166 height 15
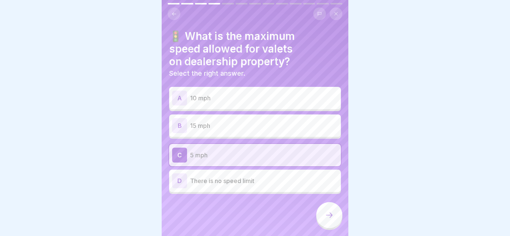
click at [328, 229] on div at bounding box center [329, 216] width 26 height 28
click at [325, 214] on icon at bounding box center [329, 215] width 9 height 9
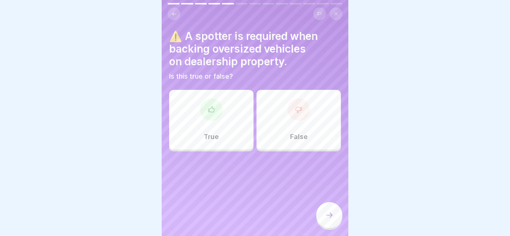
click at [224, 127] on div "True" at bounding box center [211, 120] width 84 height 60
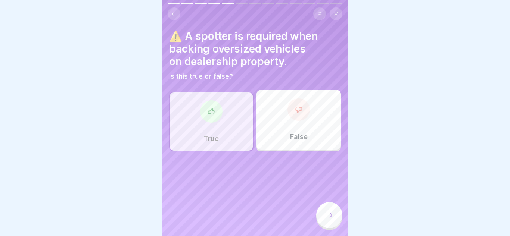
click at [331, 217] on icon at bounding box center [329, 215] width 9 height 9
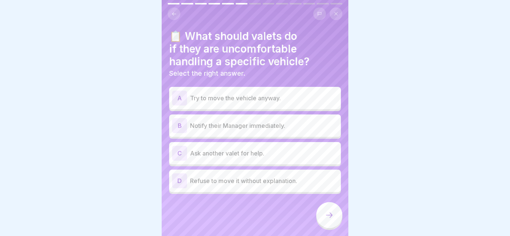
click at [253, 128] on p "Notify their Manager immediately." at bounding box center [264, 125] width 148 height 9
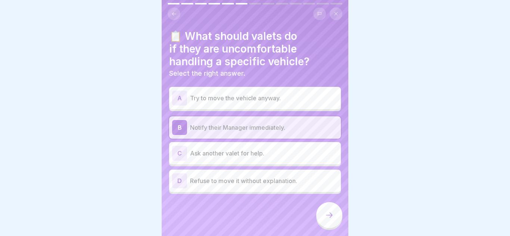
click at [328, 212] on icon at bounding box center [329, 215] width 9 height 9
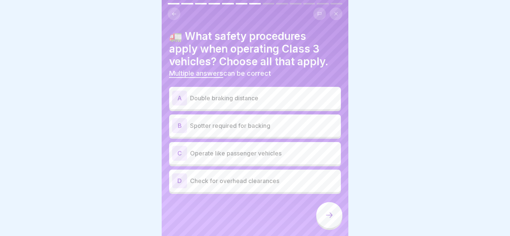
click at [269, 101] on p "Double braking distance" at bounding box center [264, 98] width 148 height 9
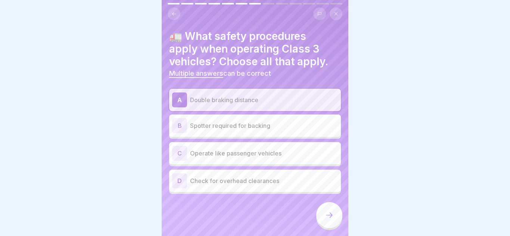
click at [279, 130] on p "Spotter required for backing" at bounding box center [264, 125] width 148 height 9
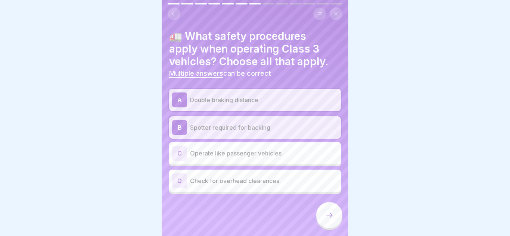
click at [289, 179] on p "Check for overhead clearances" at bounding box center [264, 181] width 148 height 9
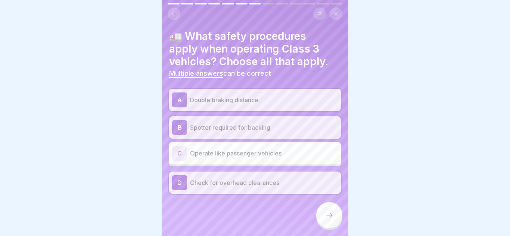
click at [326, 220] on div at bounding box center [329, 215] width 26 height 26
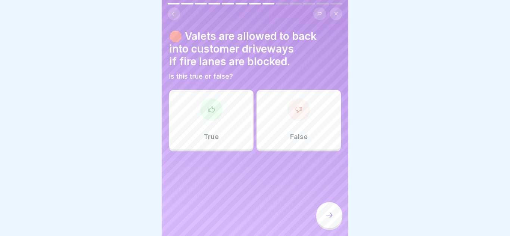
click at [228, 136] on div "True" at bounding box center [211, 120] width 84 height 60
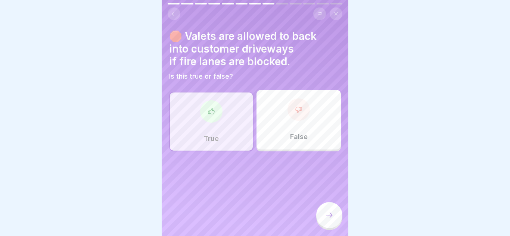
click at [329, 220] on div at bounding box center [329, 215] width 26 height 26
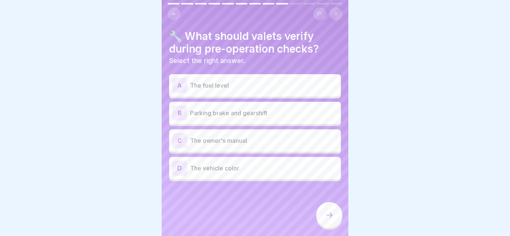
click at [269, 114] on p "Parking brake and gearshift" at bounding box center [264, 113] width 148 height 9
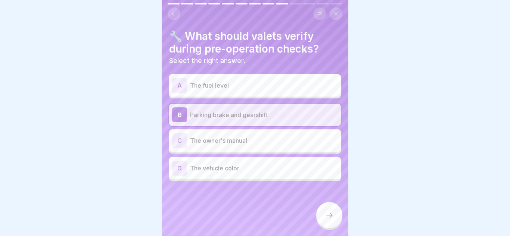
click at [329, 219] on icon at bounding box center [329, 215] width 9 height 9
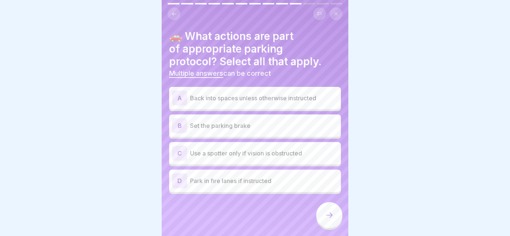
click at [272, 106] on div "A Back into spaces unless otherwise instructed" at bounding box center [255, 98] width 172 height 22
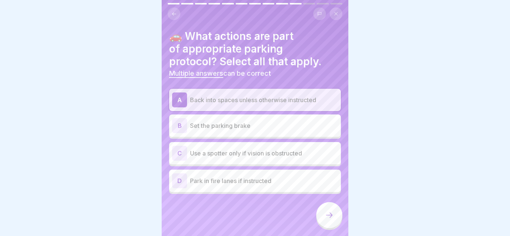
click at [271, 128] on p "Set the parking brake" at bounding box center [264, 125] width 148 height 9
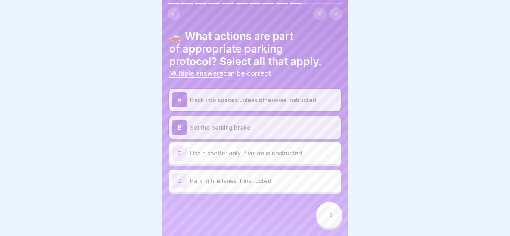
click at [325, 219] on icon at bounding box center [329, 215] width 9 height 9
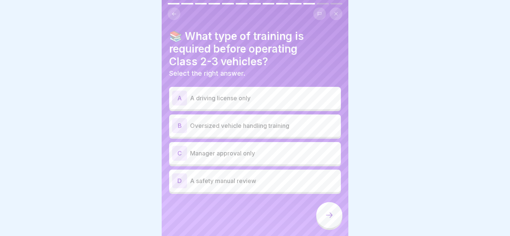
click at [264, 154] on p "Manager approval only" at bounding box center [264, 153] width 148 height 9
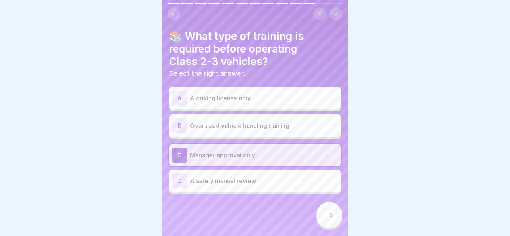
click at [294, 131] on div "B Oversized vehicle handling training" at bounding box center [255, 125] width 166 height 15
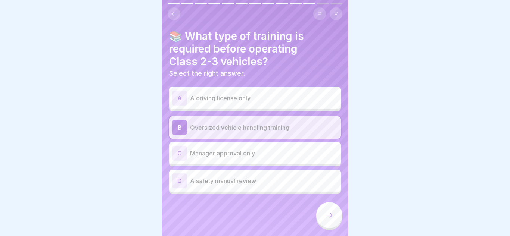
click at [325, 218] on icon at bounding box center [329, 215] width 9 height 9
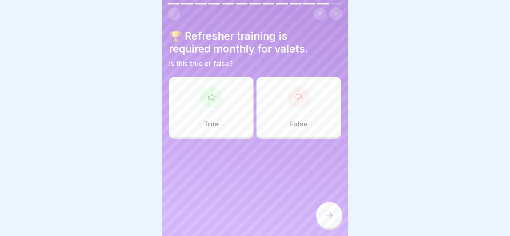
click at [284, 114] on div "False" at bounding box center [299, 107] width 84 height 60
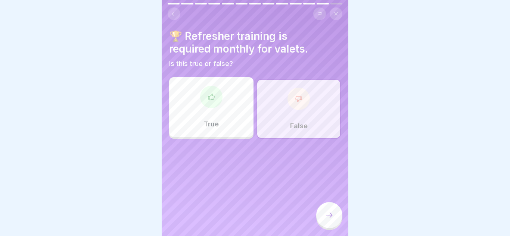
click at [172, 15] on icon at bounding box center [174, 14] width 6 height 6
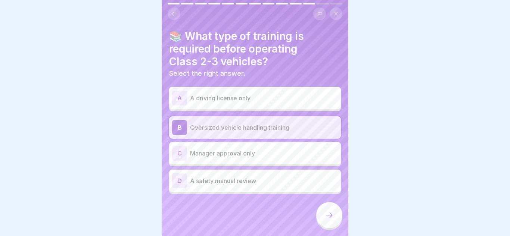
click at [172, 15] on icon at bounding box center [174, 14] width 6 height 6
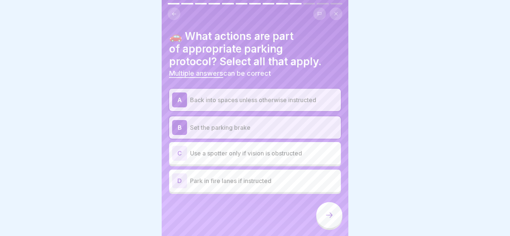
click at [172, 15] on icon at bounding box center [174, 14] width 6 height 6
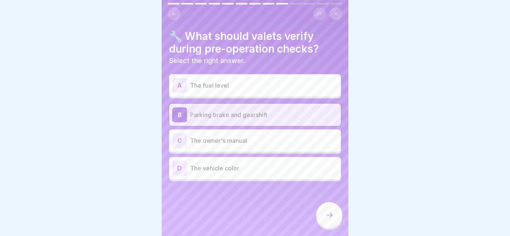
click at [172, 15] on icon at bounding box center [174, 14] width 6 height 6
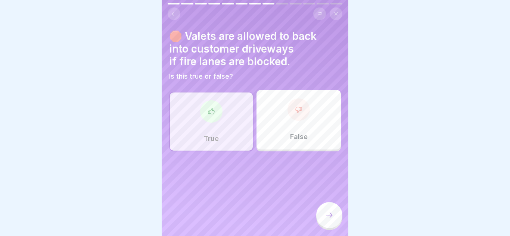
click at [309, 129] on div "False" at bounding box center [299, 120] width 84 height 60
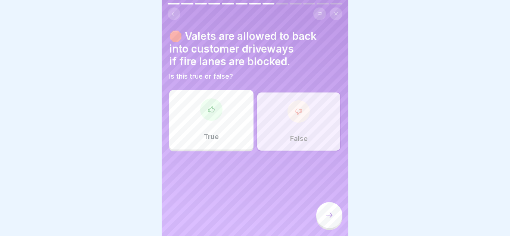
click at [329, 213] on icon at bounding box center [329, 215] width 9 height 9
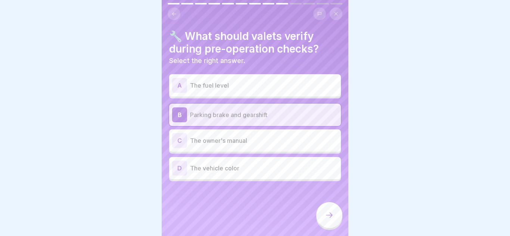
click at [329, 213] on icon at bounding box center [329, 215] width 9 height 9
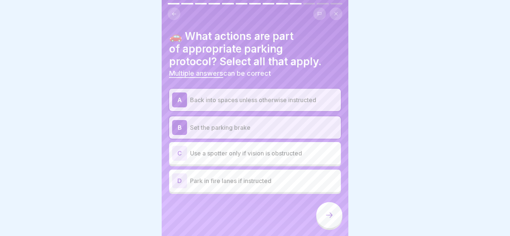
click at [329, 213] on icon at bounding box center [329, 215] width 9 height 9
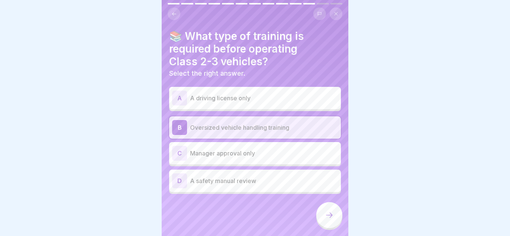
click at [329, 213] on icon at bounding box center [329, 215] width 9 height 9
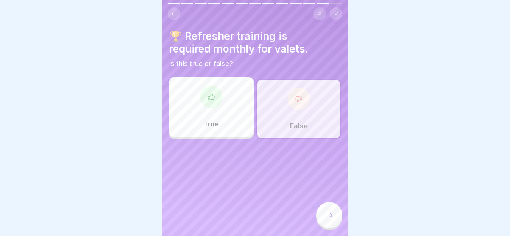
click at [329, 213] on icon at bounding box center [329, 215] width 9 height 9
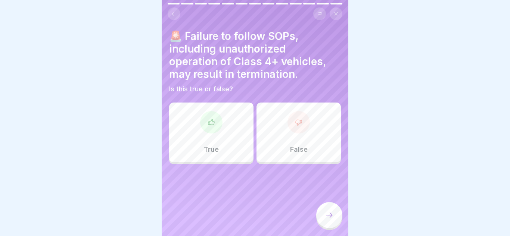
click at [238, 142] on div "True" at bounding box center [211, 133] width 84 height 60
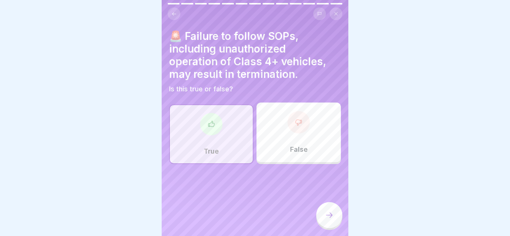
click at [331, 217] on icon at bounding box center [329, 215] width 9 height 9
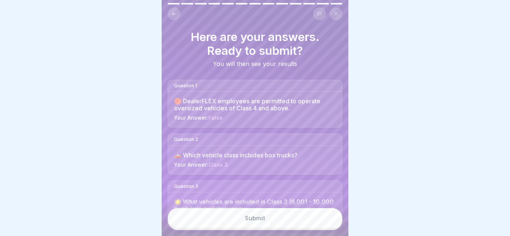
click at [266, 227] on button "Submit" at bounding box center [255, 218] width 175 height 20
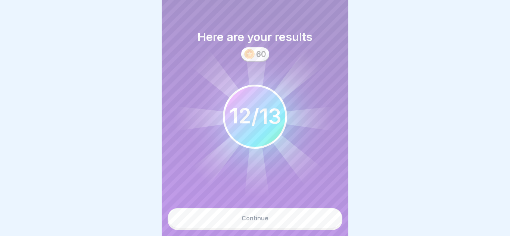
click at [263, 223] on button "Continue" at bounding box center [255, 218] width 175 height 20
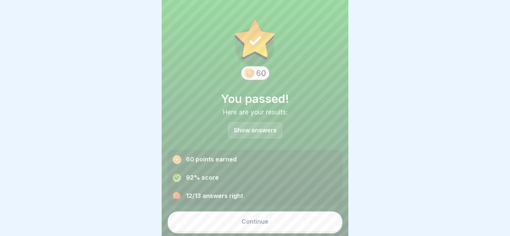
click at [256, 132] on p "Show answers" at bounding box center [255, 130] width 43 height 6
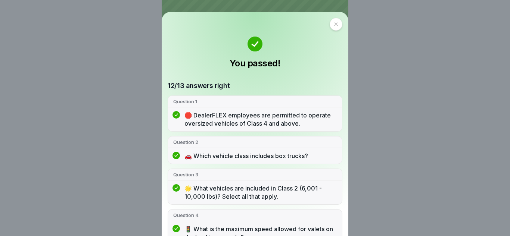
click at [335, 28] on div at bounding box center [336, 24] width 13 height 13
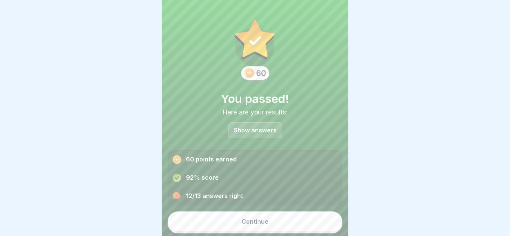
scroll to position [3, 0]
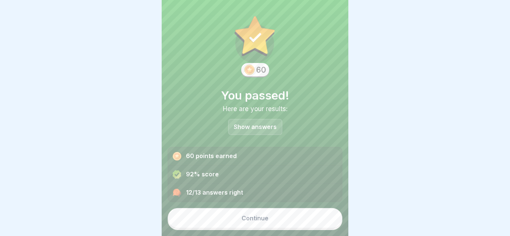
click at [258, 227] on button "Continue" at bounding box center [255, 218] width 175 height 20
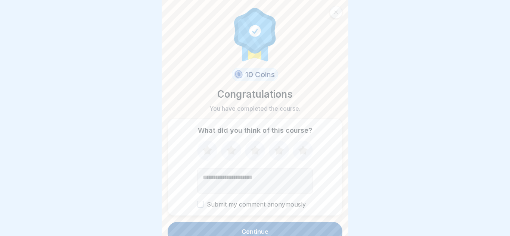
click at [302, 149] on icon at bounding box center [303, 150] width 10 height 9
click at [246, 179] on textarea "Add comment (optional)" at bounding box center [255, 180] width 116 height 25
type textarea "*"
type textarea "**********"
click at [222, 229] on button "Continue" at bounding box center [255, 231] width 175 height 19
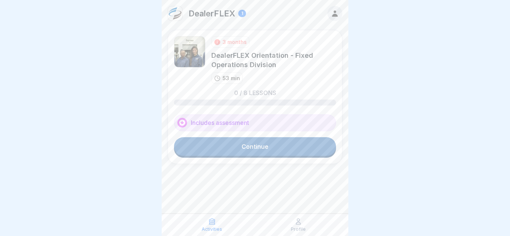
click at [239, 146] on link "Continue" at bounding box center [255, 146] width 162 height 19
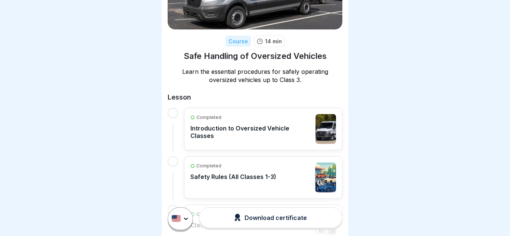
scroll to position [75, 0]
click at [259, 137] on div "Completed Introduction to Oversized Vehicle Classes" at bounding box center [250, 129] width 121 height 30
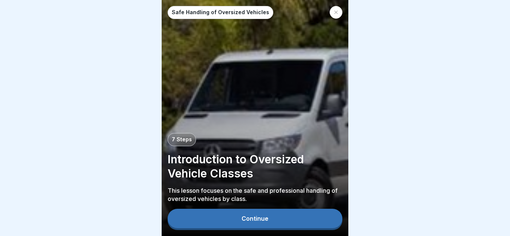
click at [263, 221] on div "Continue" at bounding box center [255, 219] width 27 height 7
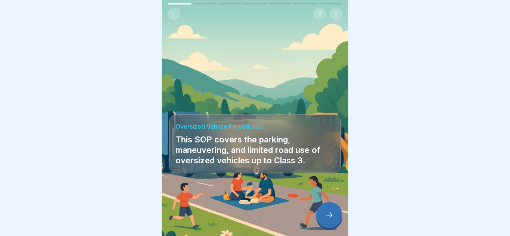
click at [324, 213] on div at bounding box center [329, 215] width 26 height 26
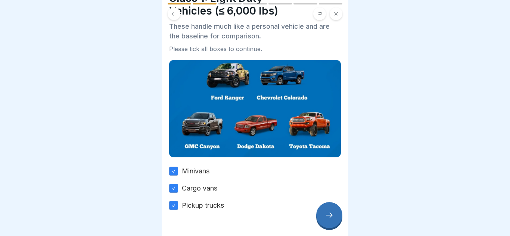
scroll to position [39, 0]
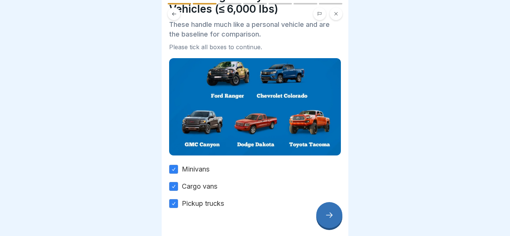
click at [336, 217] on div at bounding box center [329, 215] width 26 height 26
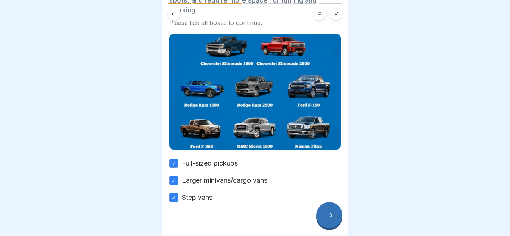
scroll to position [84, 0]
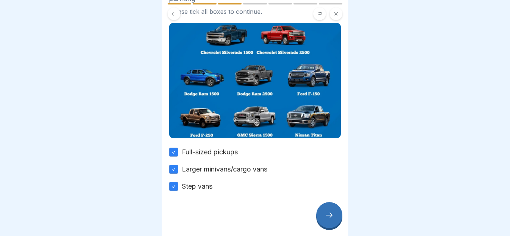
click at [323, 215] on div at bounding box center [329, 215] width 26 height 26
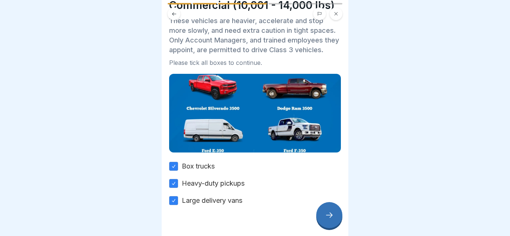
scroll to position [41, 0]
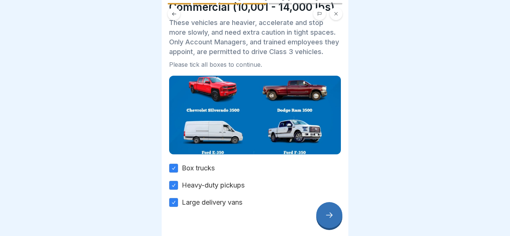
click at [334, 219] on icon at bounding box center [329, 215] width 9 height 9
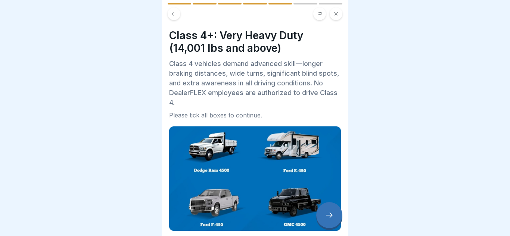
click at [329, 216] on icon at bounding box center [329, 215] width 9 height 9
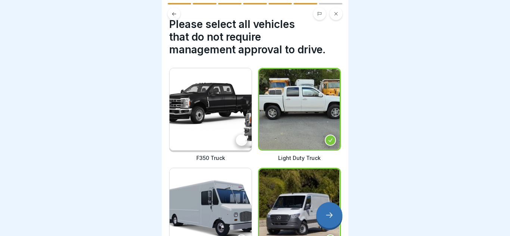
scroll to position [9, 0]
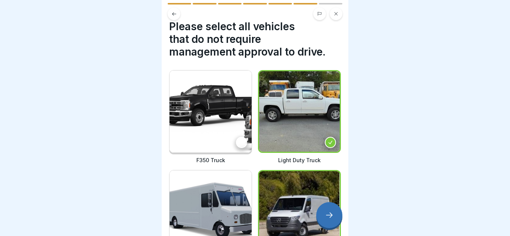
click at [177, 14] on button at bounding box center [174, 13] width 13 height 13
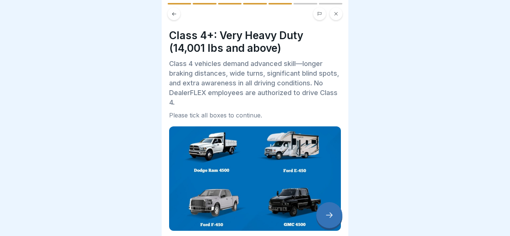
click at [177, 14] on button at bounding box center [174, 13] width 13 height 13
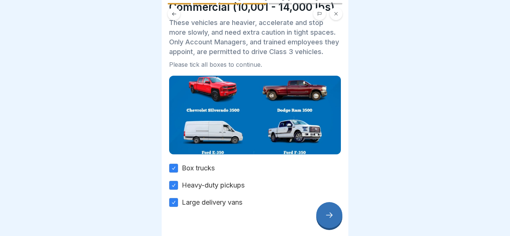
click at [173, 13] on icon at bounding box center [174, 13] width 4 height 3
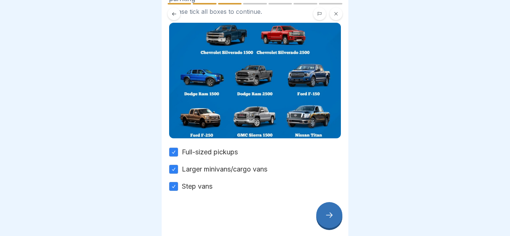
click at [328, 221] on div at bounding box center [329, 215] width 26 height 26
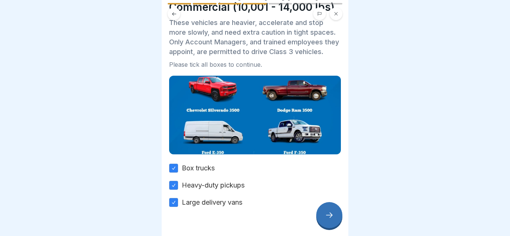
click at [328, 221] on div at bounding box center [329, 215] width 26 height 26
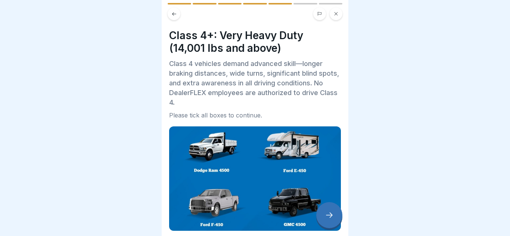
click at [328, 221] on div at bounding box center [329, 215] width 26 height 26
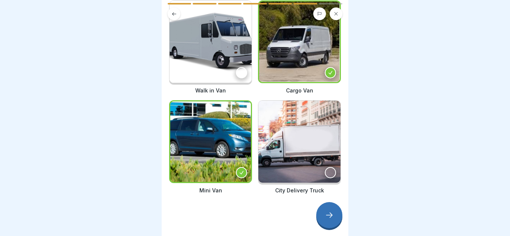
scroll to position [182, 0]
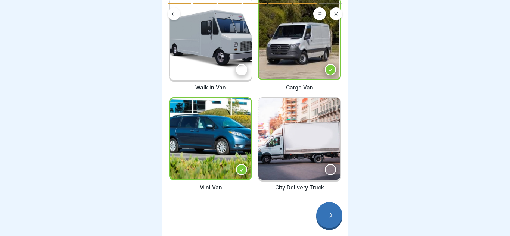
click at [326, 216] on icon at bounding box center [329, 215] width 9 height 9
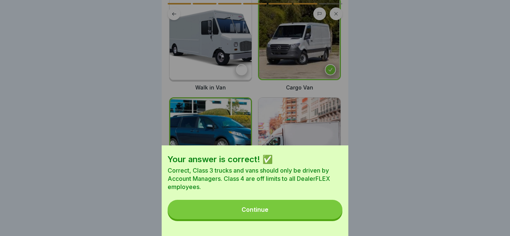
click at [252, 205] on button "Continue" at bounding box center [255, 209] width 175 height 19
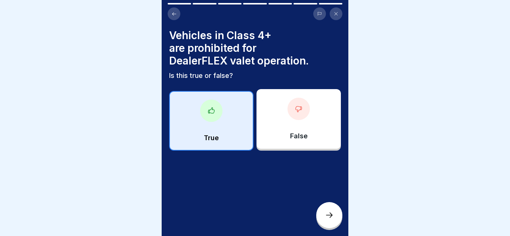
click at [322, 218] on div at bounding box center [329, 215] width 26 height 26
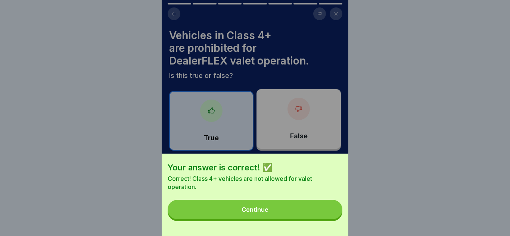
click at [283, 216] on button "Continue" at bounding box center [255, 209] width 175 height 19
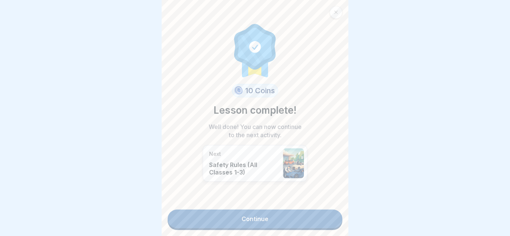
click at [279, 221] on link "Continue" at bounding box center [255, 219] width 175 height 19
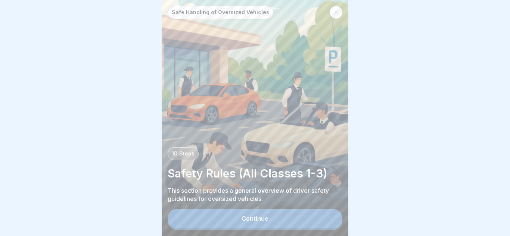
click at [247, 220] on div "Continue" at bounding box center [255, 219] width 27 height 7
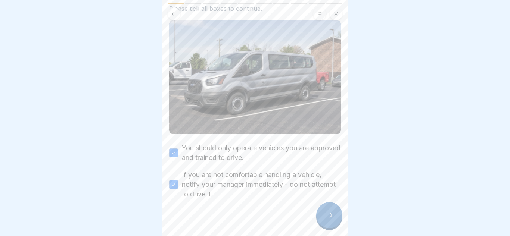
scroll to position [46, 0]
click at [326, 214] on icon at bounding box center [329, 215] width 9 height 9
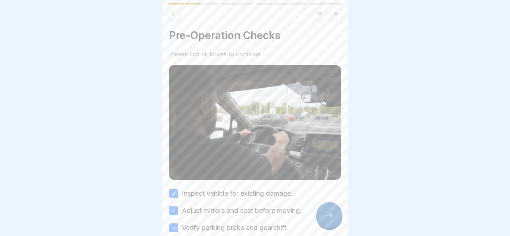
scroll to position [41, 0]
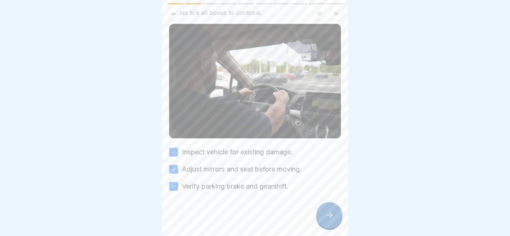
click at [329, 217] on icon at bounding box center [329, 215] width 9 height 9
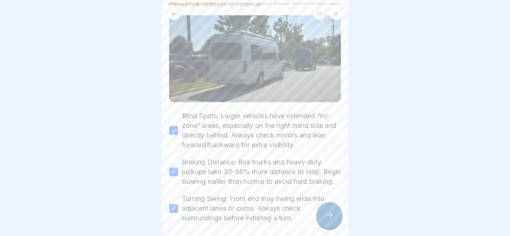
scroll to position [92, 0]
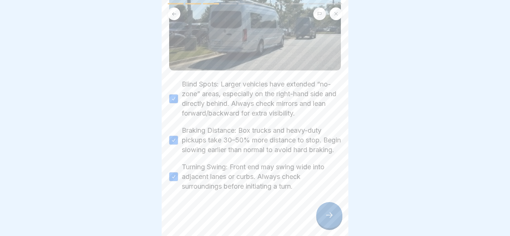
click at [321, 217] on div at bounding box center [329, 215] width 26 height 26
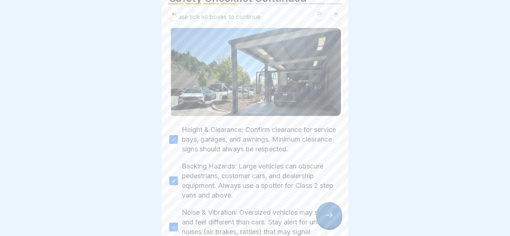
scroll to position [38, 0]
click at [325, 218] on icon at bounding box center [329, 215] width 9 height 9
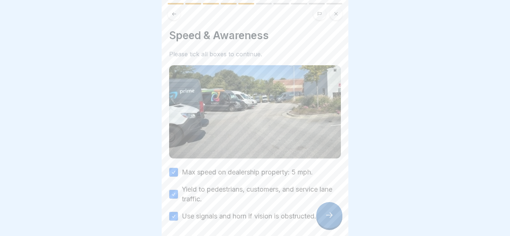
scroll to position [30, 0]
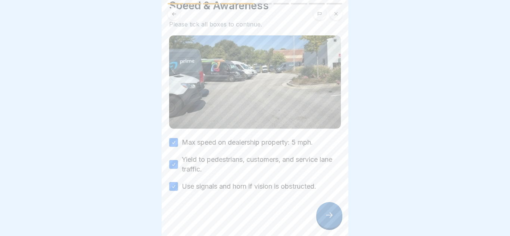
click at [325, 214] on icon at bounding box center [329, 215] width 9 height 9
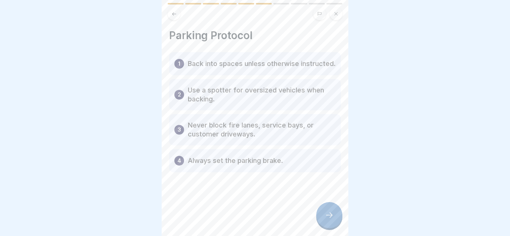
click at [173, 12] on icon at bounding box center [174, 14] width 6 height 6
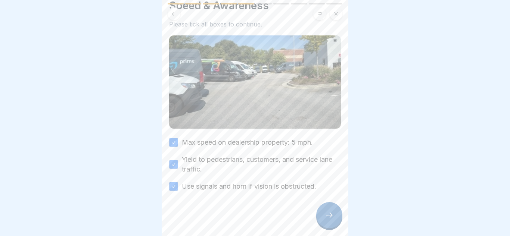
click at [174, 16] on icon at bounding box center [174, 14] width 6 height 6
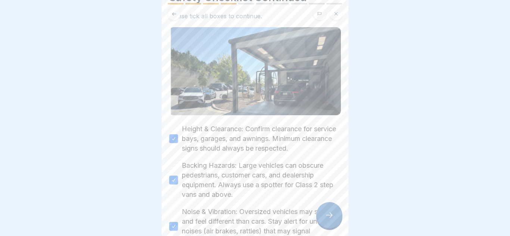
scroll to position [0, 0]
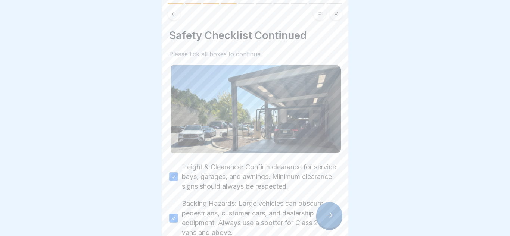
click at [329, 216] on icon at bounding box center [329, 215] width 9 height 9
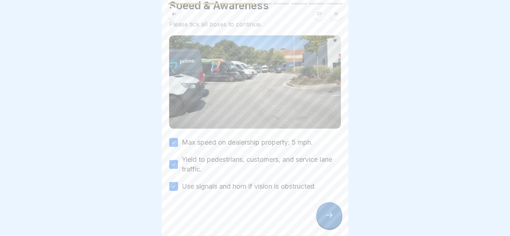
click at [329, 216] on icon at bounding box center [329, 215] width 9 height 9
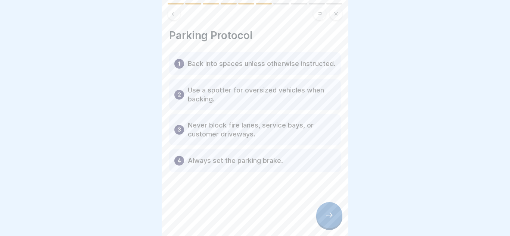
click at [333, 211] on icon at bounding box center [329, 215] width 9 height 9
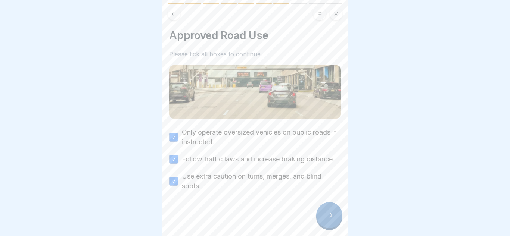
click at [333, 214] on icon at bounding box center [329, 215] width 9 height 9
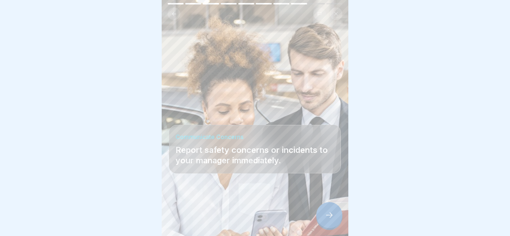
click at [323, 217] on div at bounding box center [329, 215] width 26 height 26
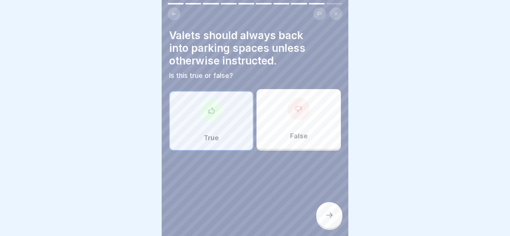
click at [334, 220] on div at bounding box center [329, 215] width 26 height 26
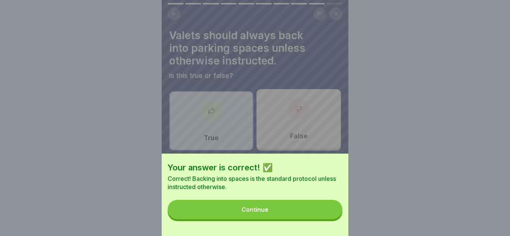
click at [284, 211] on button "Continue" at bounding box center [255, 209] width 175 height 19
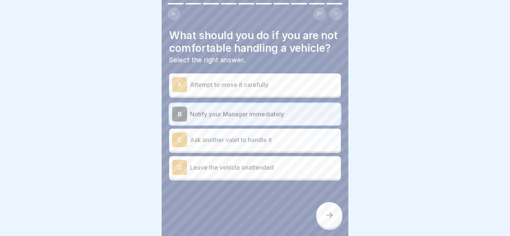
click at [326, 222] on div at bounding box center [329, 215] width 26 height 26
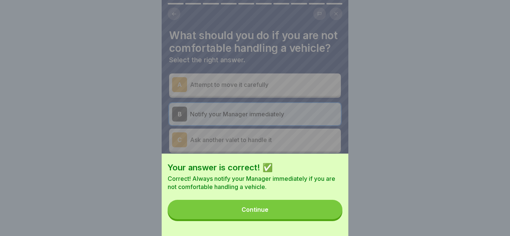
click at [280, 210] on button "Continue" at bounding box center [255, 209] width 175 height 19
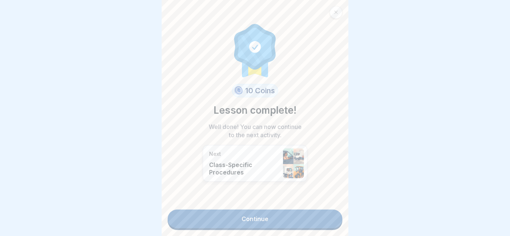
click at [286, 223] on link "Continue" at bounding box center [255, 219] width 175 height 19
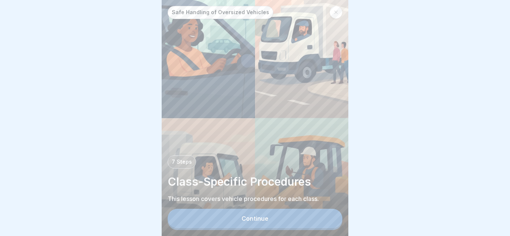
click at [252, 224] on button "Continue" at bounding box center [255, 218] width 175 height 19
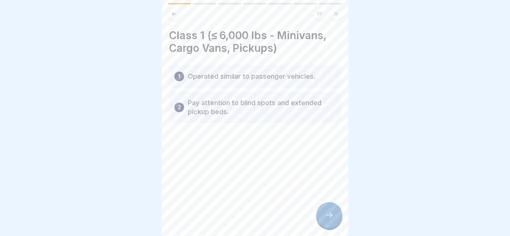
click at [332, 214] on icon at bounding box center [329, 215] width 9 height 9
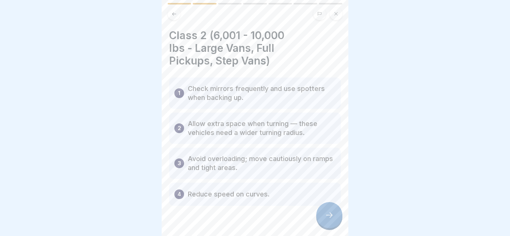
click at [332, 214] on icon at bounding box center [329, 215] width 9 height 9
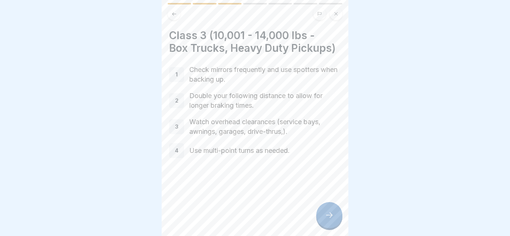
click at [332, 216] on icon at bounding box center [329, 215] width 9 height 9
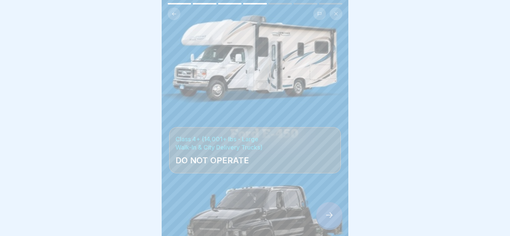
click at [328, 221] on div at bounding box center [329, 215] width 26 height 26
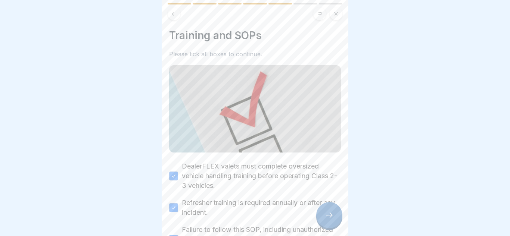
scroll to position [63, 0]
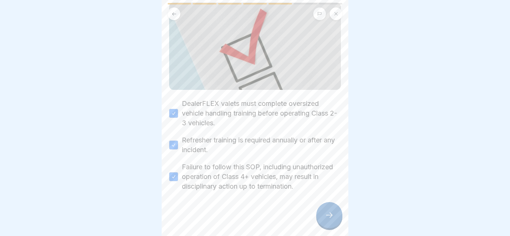
click at [331, 216] on icon at bounding box center [329, 215] width 9 height 9
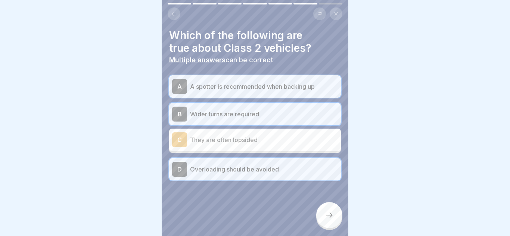
click at [329, 215] on icon at bounding box center [329, 215] width 9 height 9
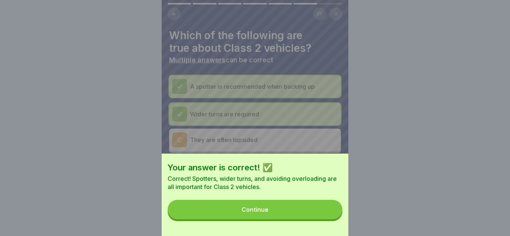
click at [307, 214] on button "Continue" at bounding box center [255, 209] width 175 height 19
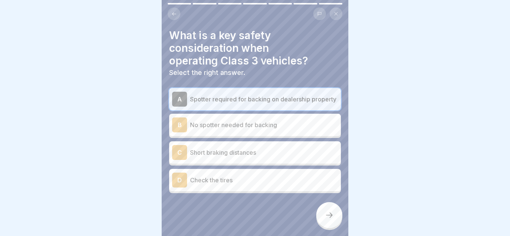
click at [330, 220] on div at bounding box center [329, 215] width 26 height 26
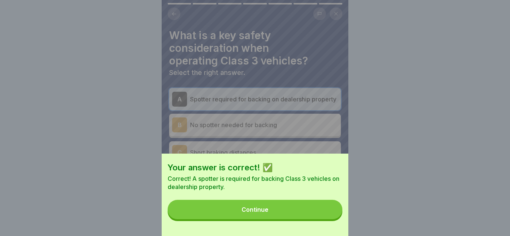
click at [310, 217] on button "Continue" at bounding box center [255, 209] width 175 height 19
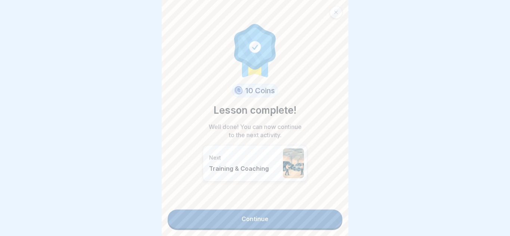
click at [314, 219] on link "Continue" at bounding box center [255, 219] width 175 height 19
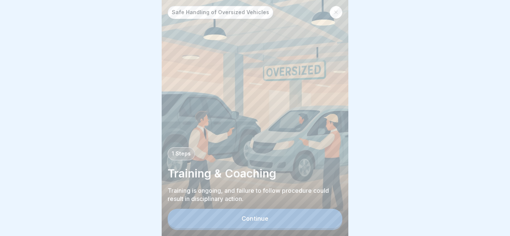
click at [301, 220] on button "Continue" at bounding box center [255, 218] width 175 height 19
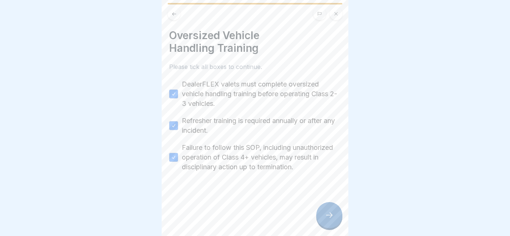
click at [325, 214] on icon at bounding box center [329, 215] width 9 height 9
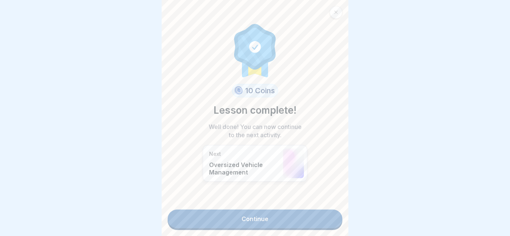
click at [321, 215] on link "Continue" at bounding box center [255, 219] width 175 height 19
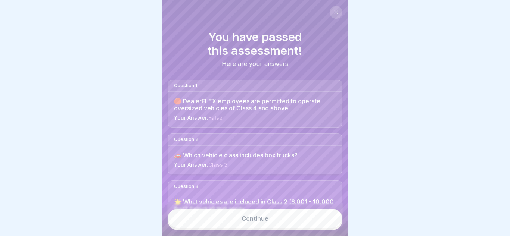
click at [295, 220] on link "Continue" at bounding box center [255, 218] width 175 height 19
